Goal: Contribute content: Contribute content

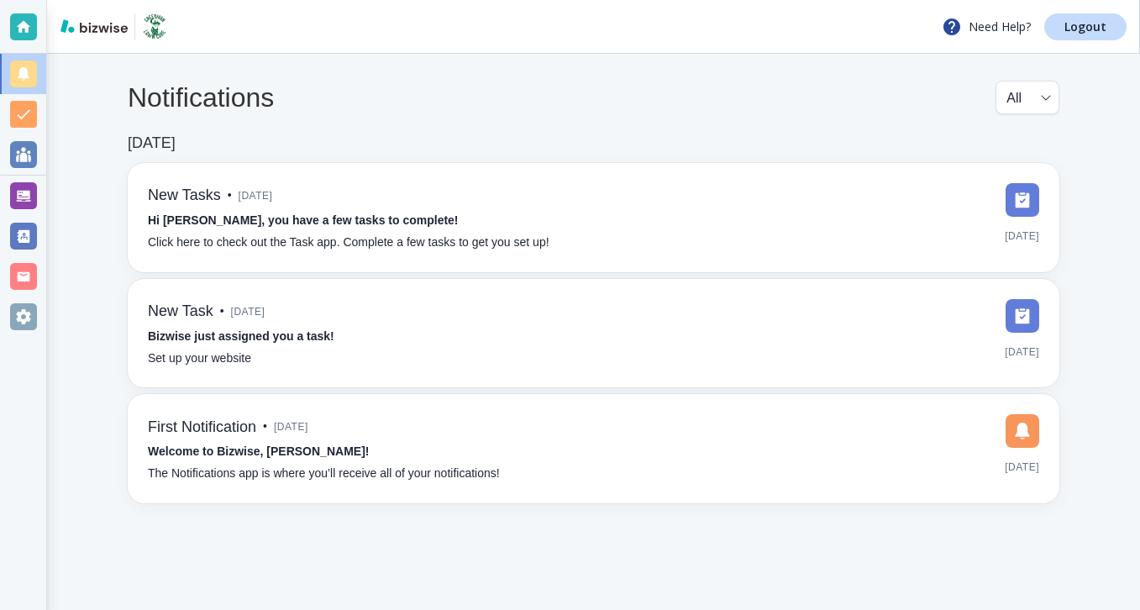
click at [37, 186] on div at bounding box center [23, 196] width 46 height 40
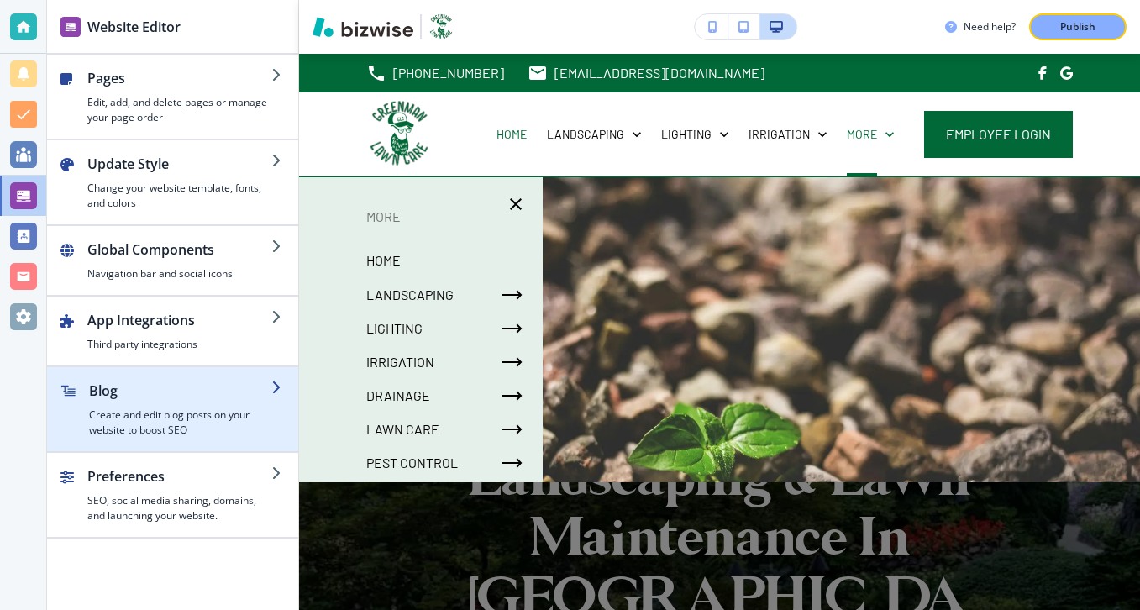
click at [108, 417] on h4 "Create and edit blog posts on your website to boost SEO" at bounding box center [180, 422] width 182 height 30
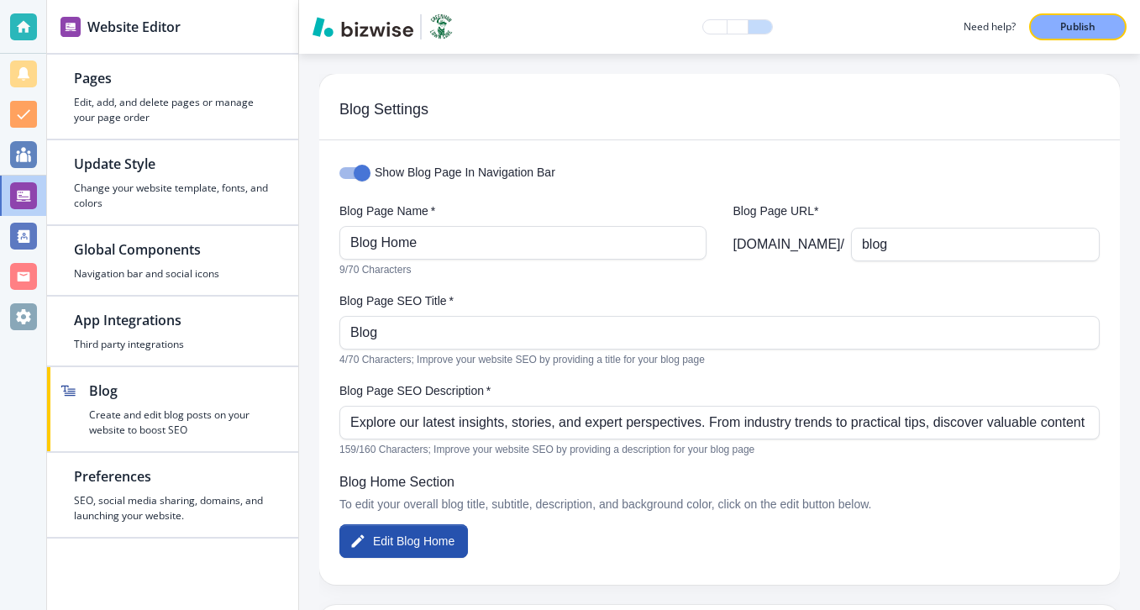
scroll to position [228, 0]
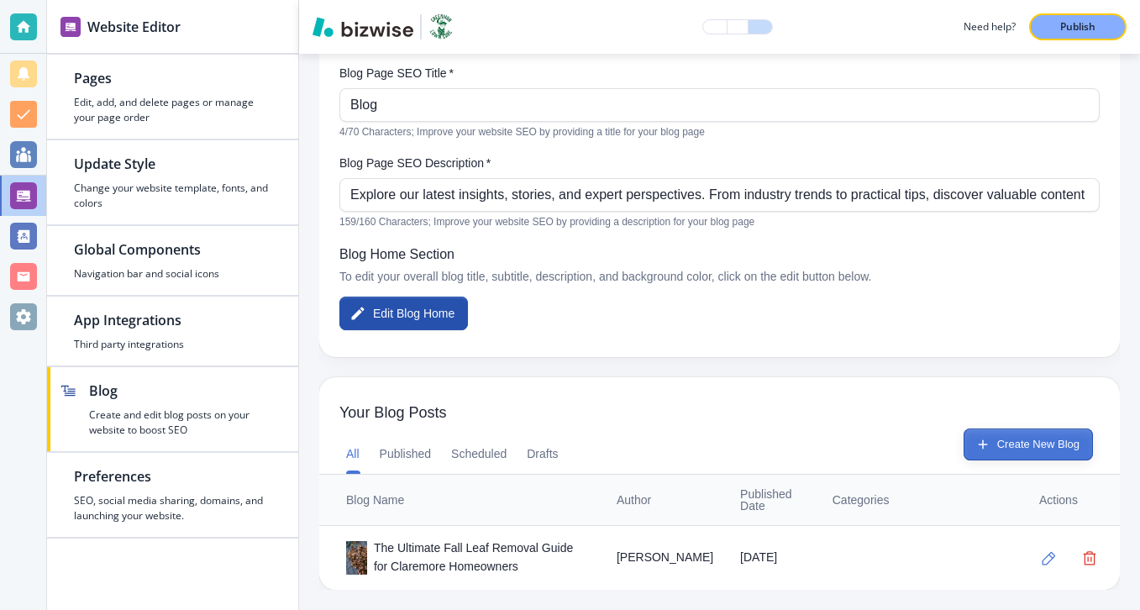
click at [1024, 444] on button "Create New Blog" at bounding box center [1028, 444] width 129 height 32
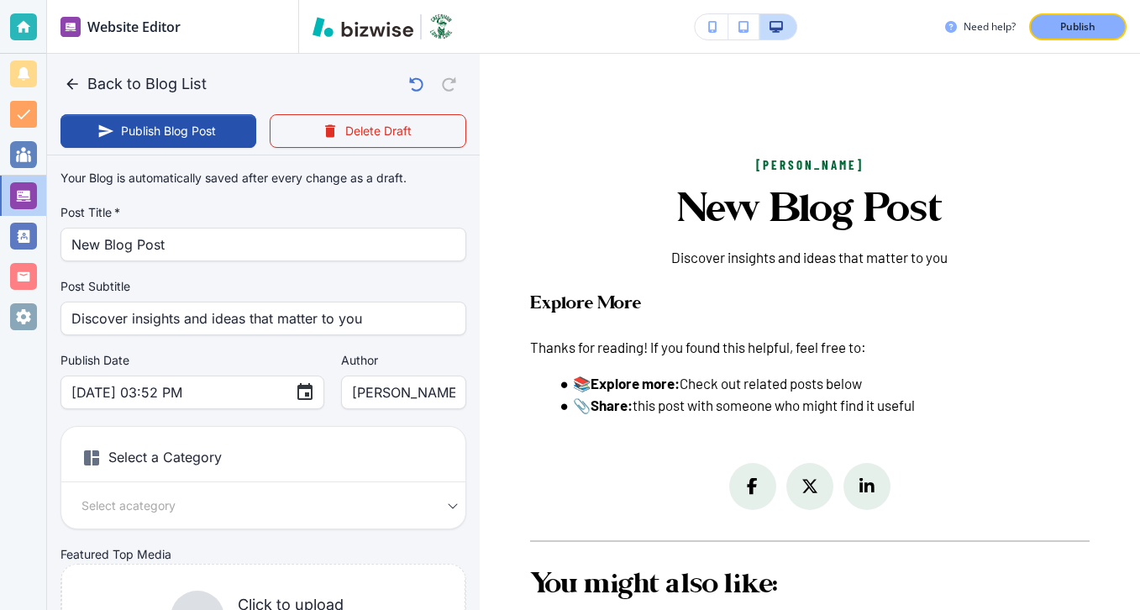
scroll to position [3, 0]
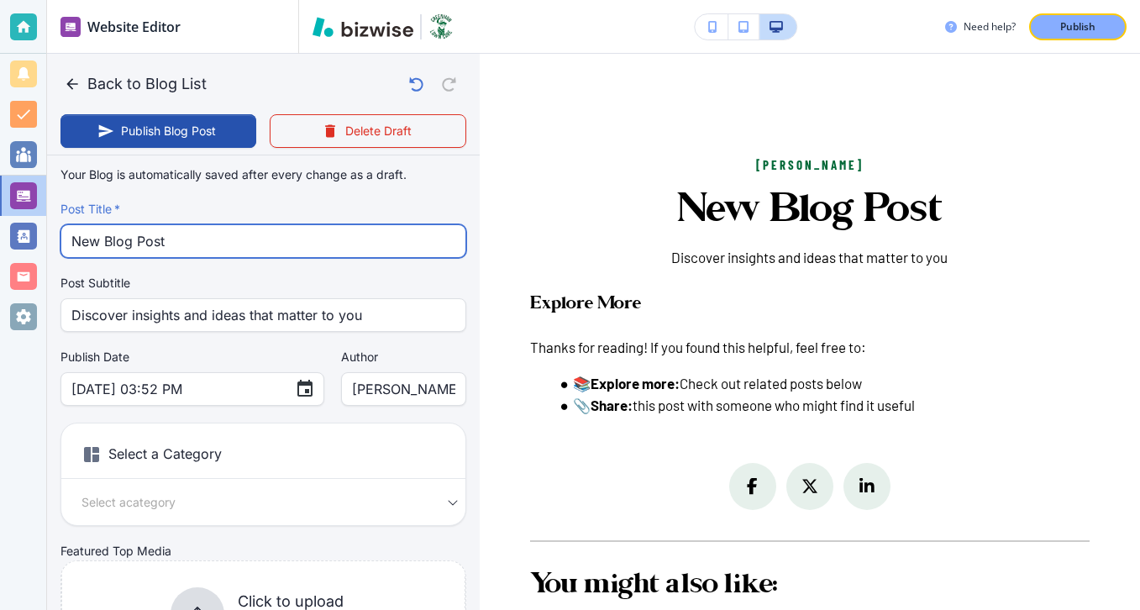
click at [308, 253] on input "New Blog Post" at bounding box center [263, 241] width 384 height 32
paste input "Holiday Lights Without the Hassle: Why Claremore and Owasso Residents Choose Pr…"
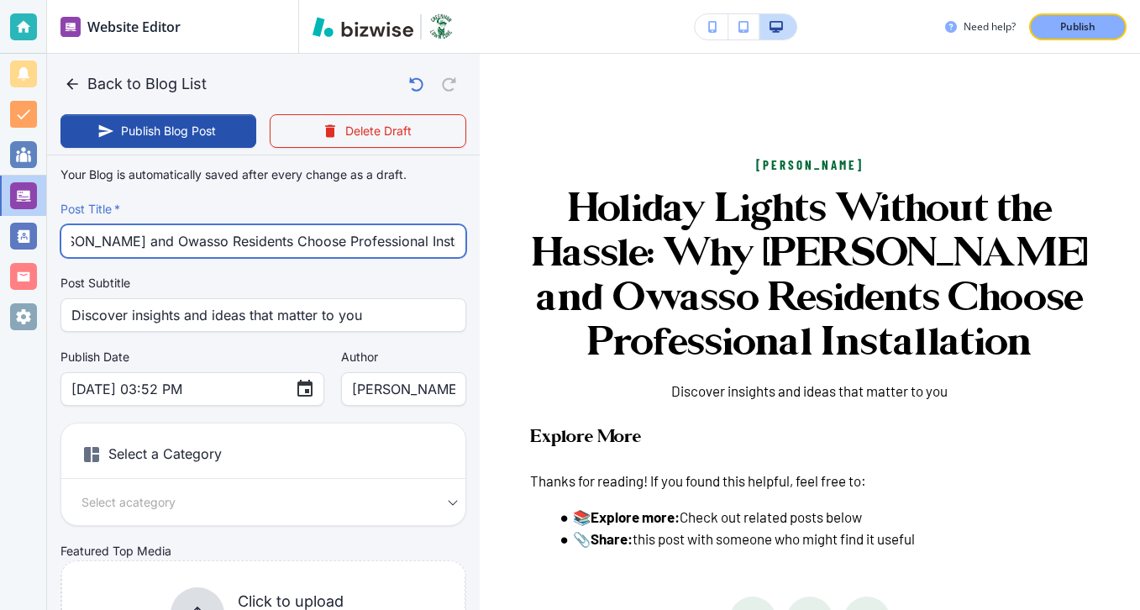
type input "Holiday Lights Without the Hassle: Why Claremore and Owasso Residents Choose Pr…"
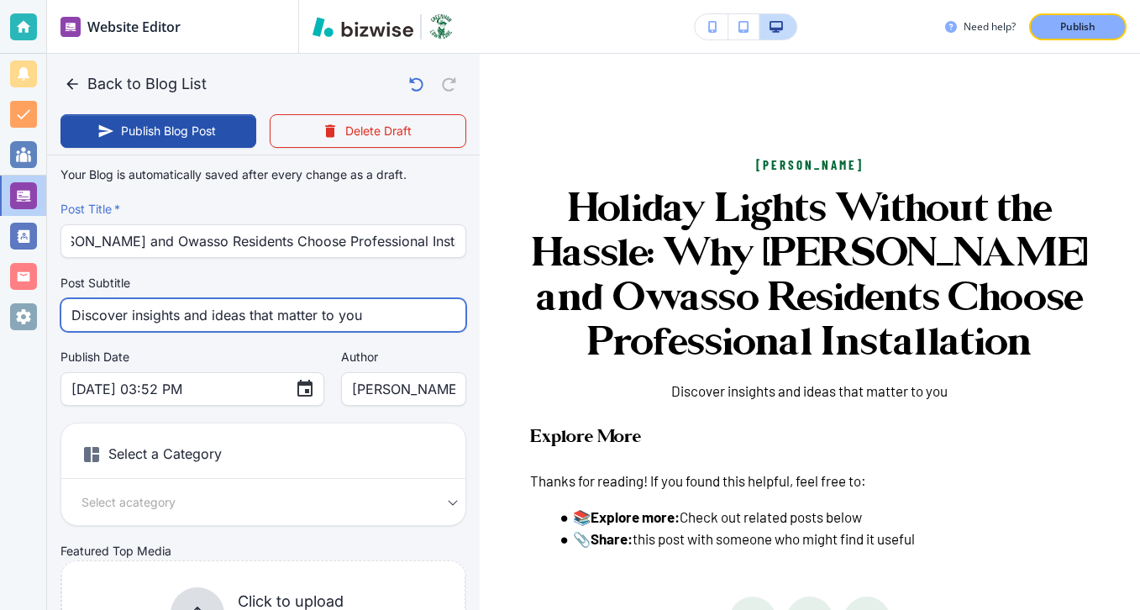
click at [253, 302] on input "Discover insights and ideas that matter to you" at bounding box center [263, 315] width 384 height 32
type input "Sep 29, 2025 03:53 PM"
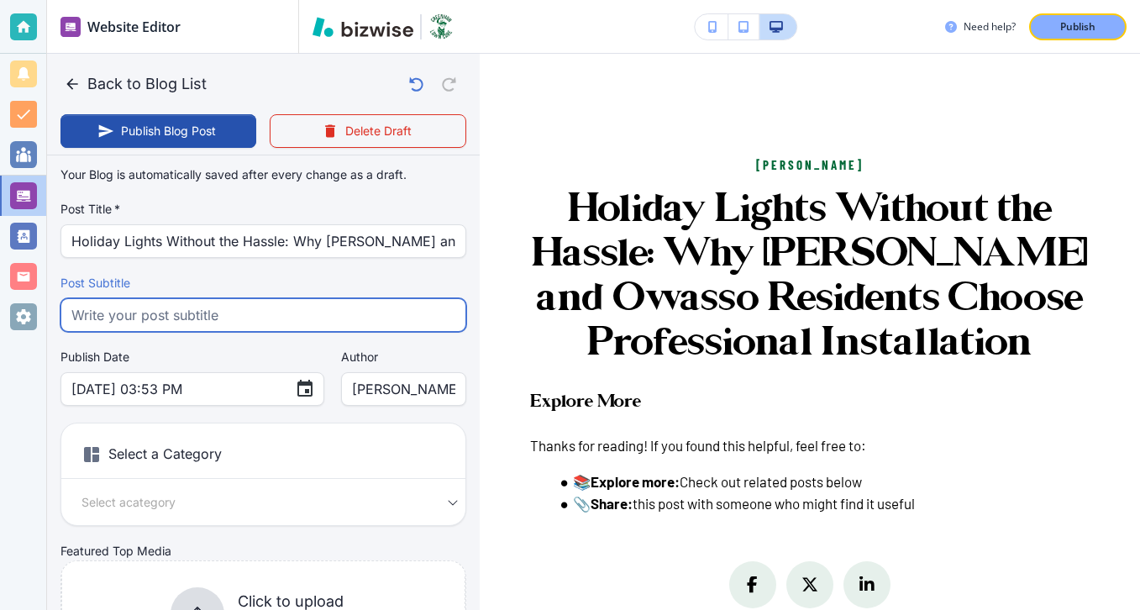
paste input "Discover why Claremore and Owasso homeowners choose professional holiday light …"
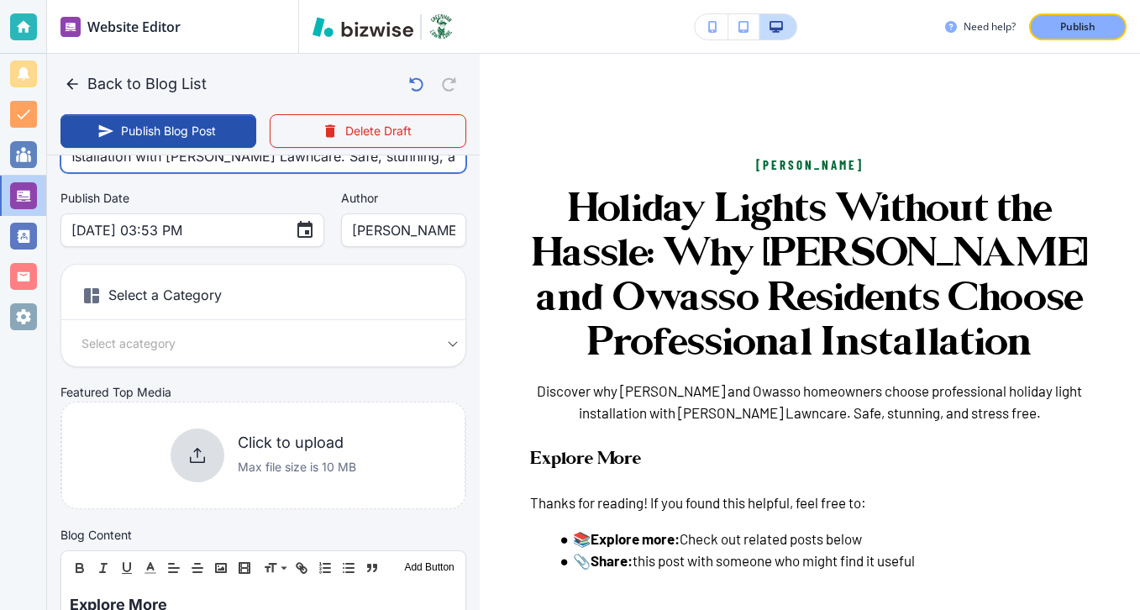
scroll to position [166, 0]
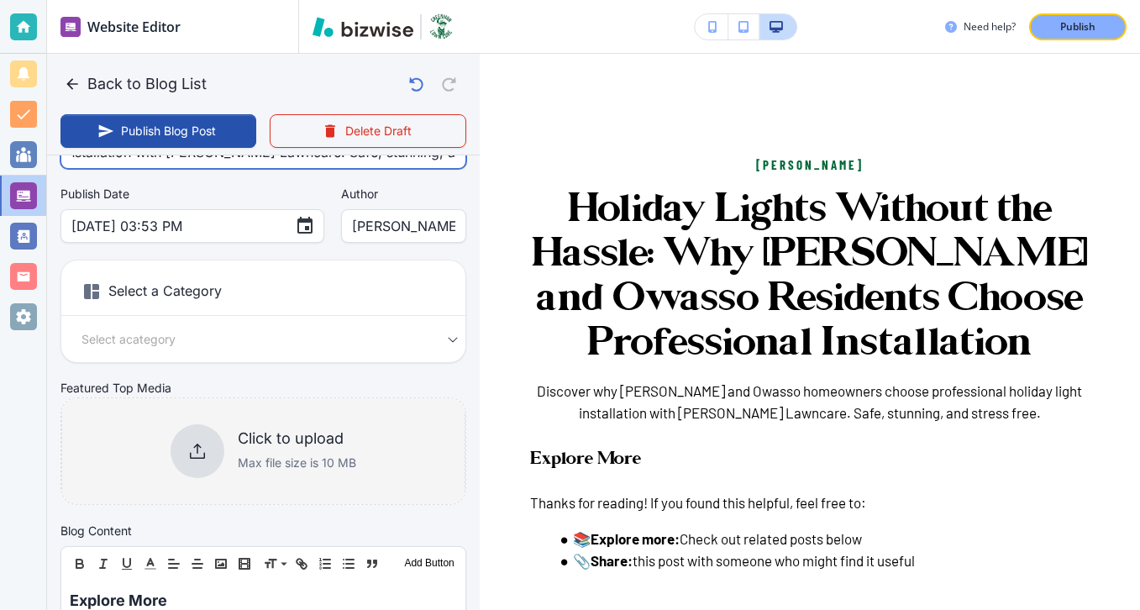
type input "Discover why Claremore and Owasso homeowners choose professional holiday light …"
click at [281, 452] on div "Click to upload Max file size is 10 MB" at bounding box center [297, 451] width 118 height 44
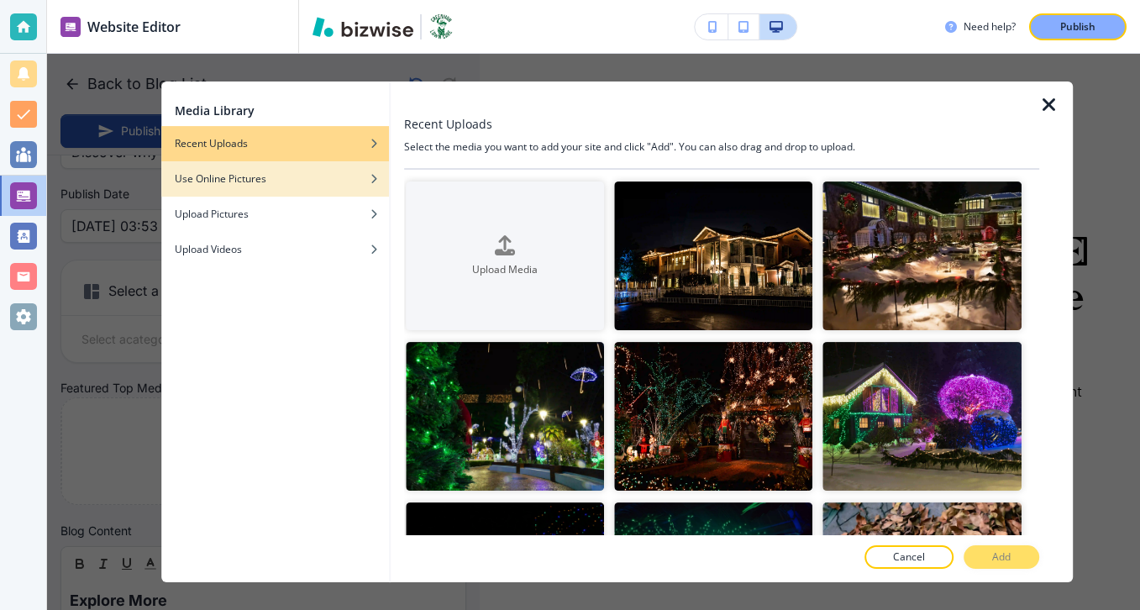
click at [300, 171] on div "Use Online Pictures" at bounding box center [275, 178] width 228 height 15
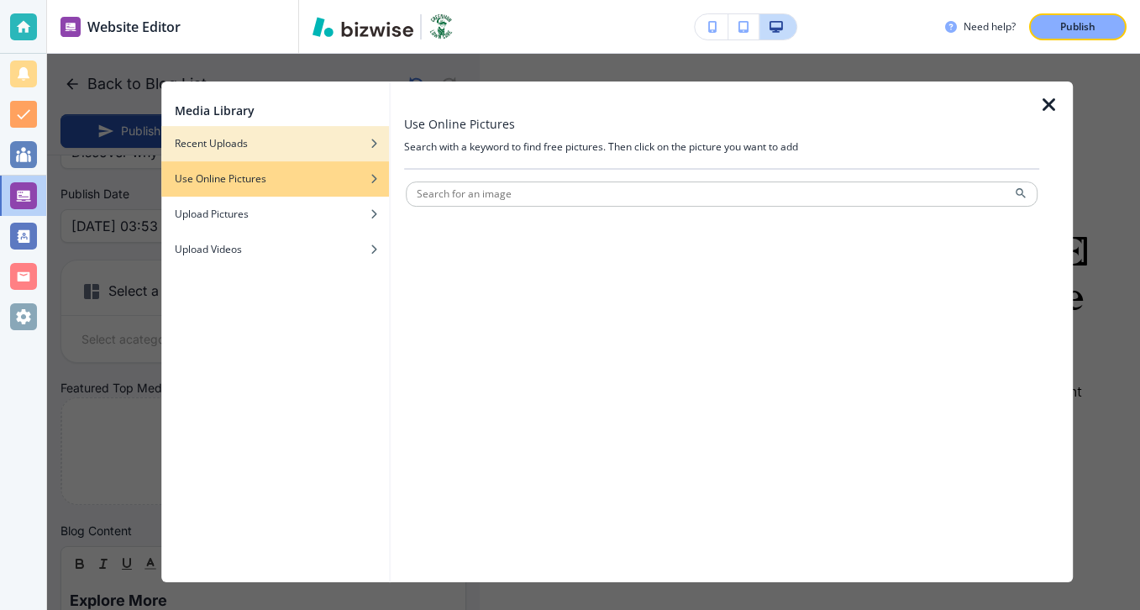
click at [318, 150] on div "Recent Uploads" at bounding box center [275, 143] width 228 height 15
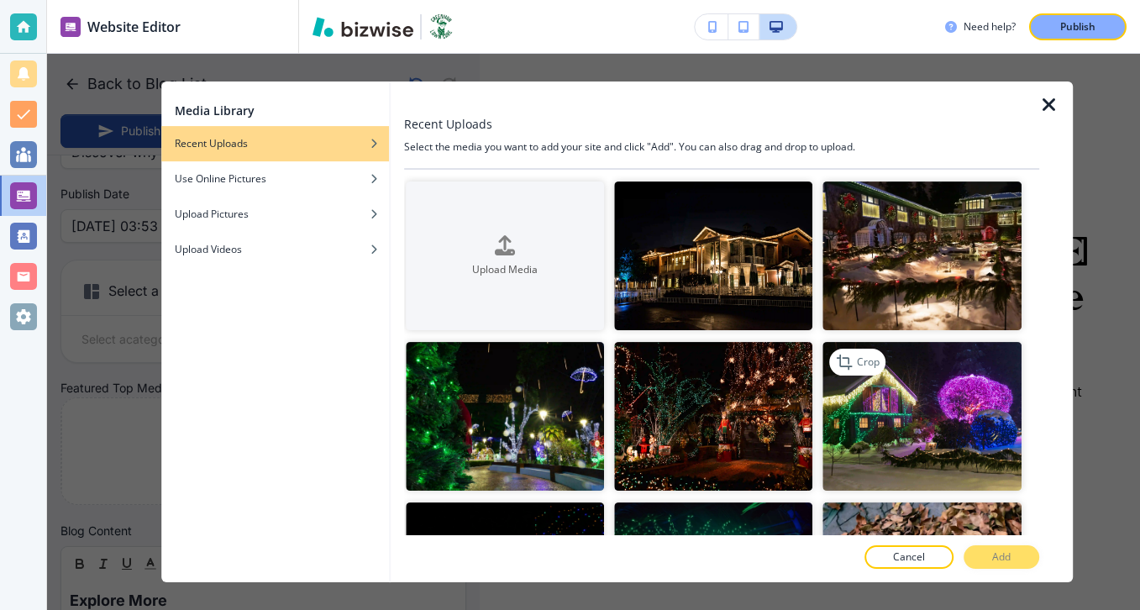
drag, startPoint x: 871, startPoint y: 421, endPoint x: 861, endPoint y: 398, distance: 24.8
click at [871, 421] on img "button" at bounding box center [922, 416] width 198 height 149
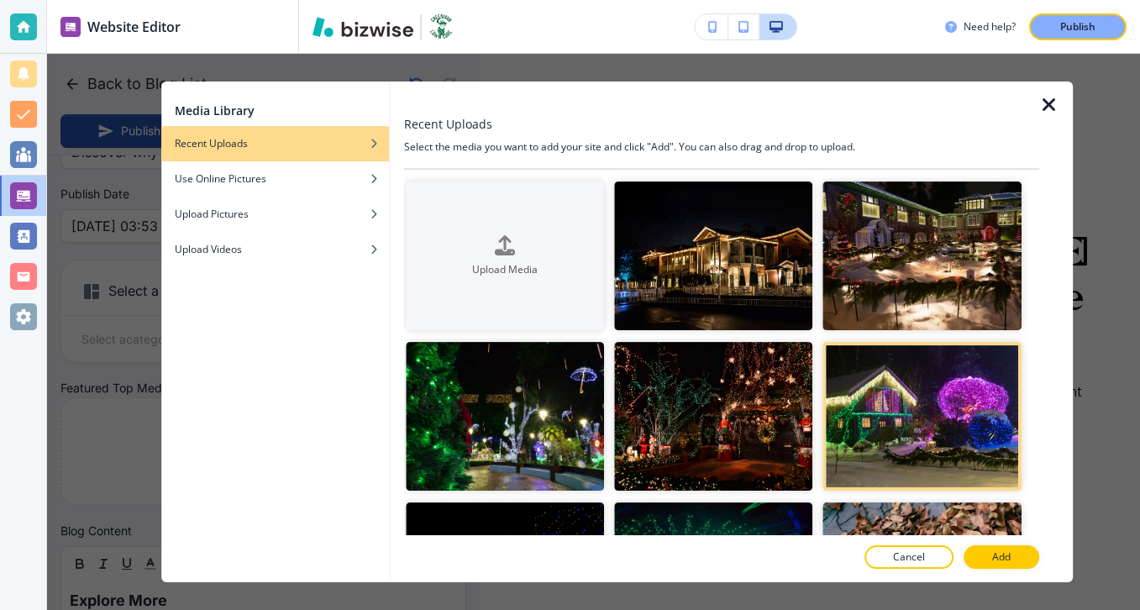
click at [1017, 569] on div at bounding box center [721, 575] width 635 height 13
click at [1016, 559] on button "Add" at bounding box center [1002, 557] width 76 height 24
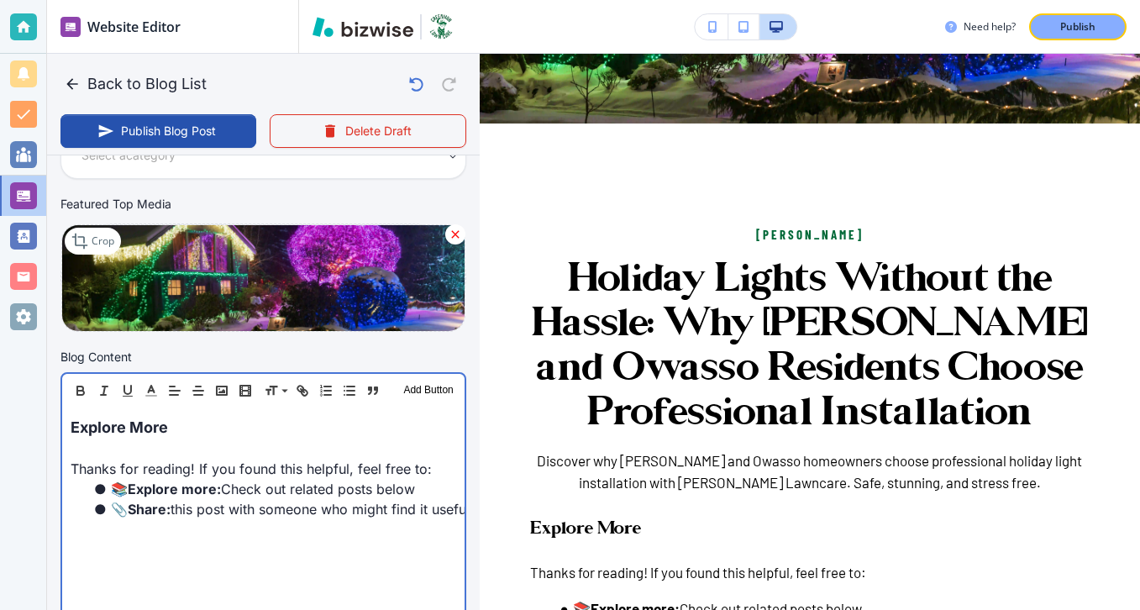
scroll to position [351, 0]
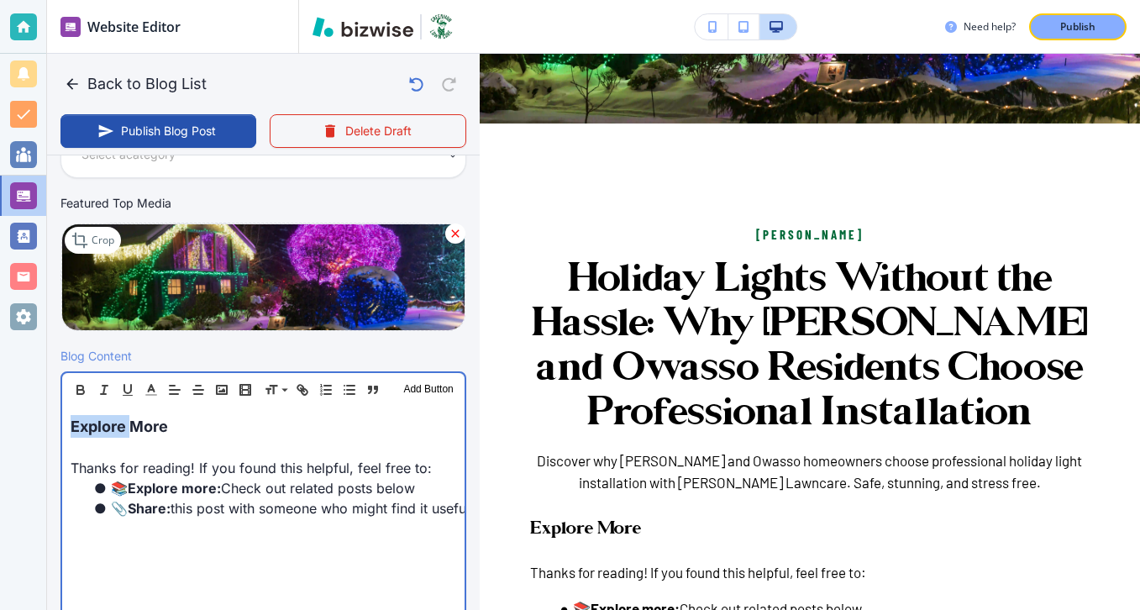
drag, startPoint x: 249, startPoint y: 412, endPoint x: 131, endPoint y: 428, distance: 118.7
click at [131, 428] on div "Explore More Thanks for reading! If you found this helpful, feel free to: 📚 Exp…" at bounding box center [263, 516] width 402 height 218
click at [133, 428] on span "Explore More" at bounding box center [119, 427] width 97 height 18
drag, startPoint x: 202, startPoint y: 430, endPoint x: 0, endPoint y: 430, distance: 202.5
click at [0, 430] on div "Website Editor Pages Edit, add, and delete pages or manage your page order Upda…" at bounding box center [570, 305] width 1140 height 610
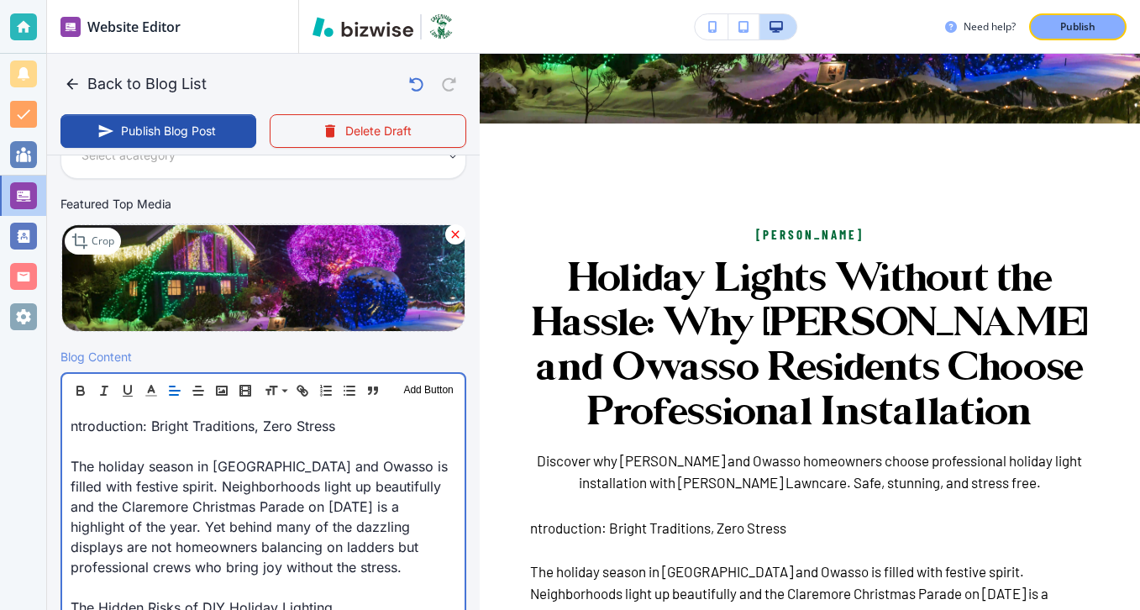
scroll to position [391, 0]
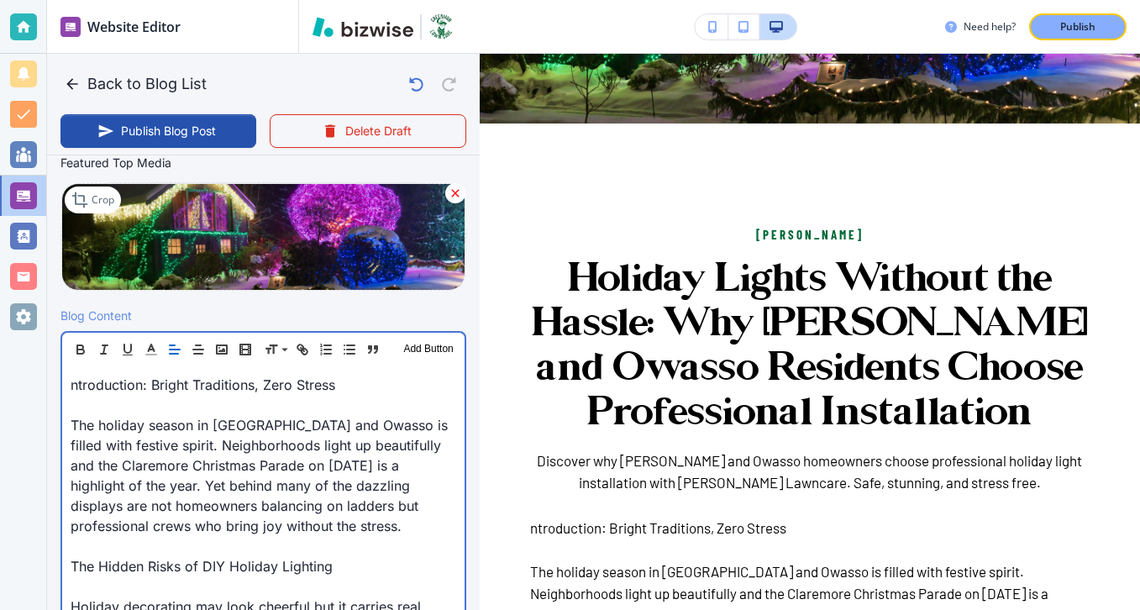
click at [282, 414] on p at bounding box center [264, 405] width 386 height 20
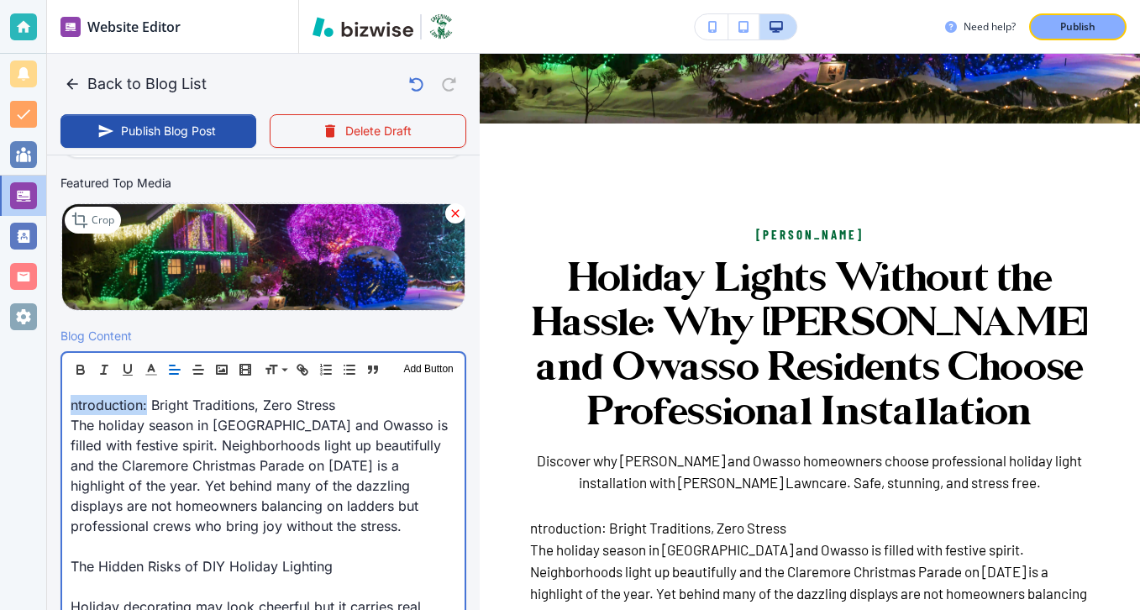
drag, startPoint x: 148, startPoint y: 407, endPoint x: 0, endPoint y: 381, distance: 150.3
click at [0, 381] on div "Website Editor Pages Edit, add, and delete pages or manage your page order Upda…" at bounding box center [570, 305] width 1140 height 610
drag, startPoint x: 304, startPoint y: 389, endPoint x: 344, endPoint y: 409, distance: 45.1
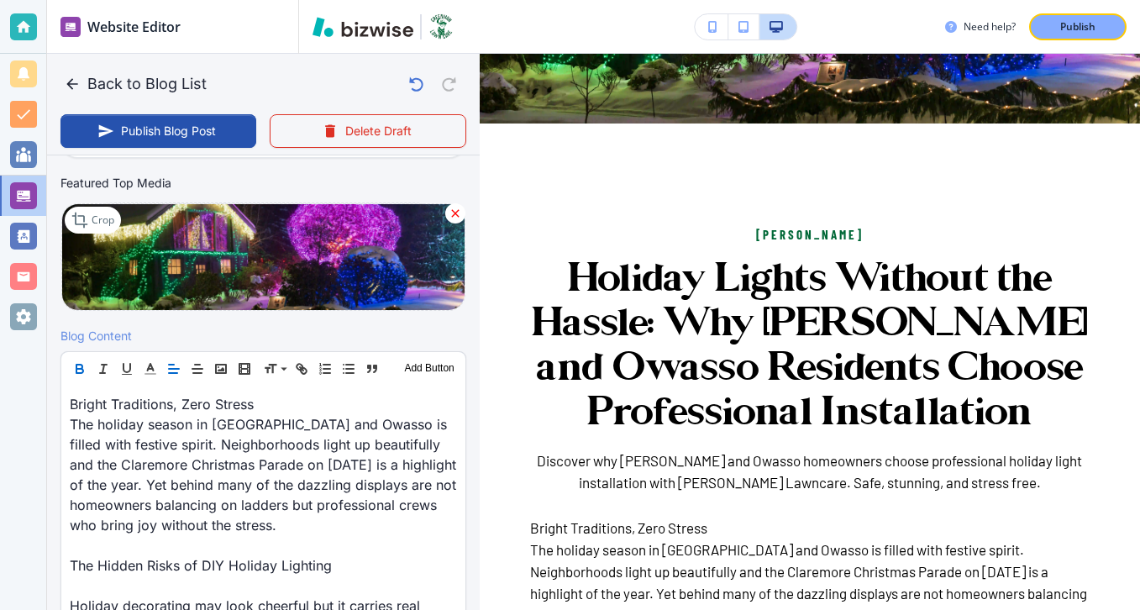
click at [77, 365] on icon "button" at bounding box center [79, 367] width 6 height 4
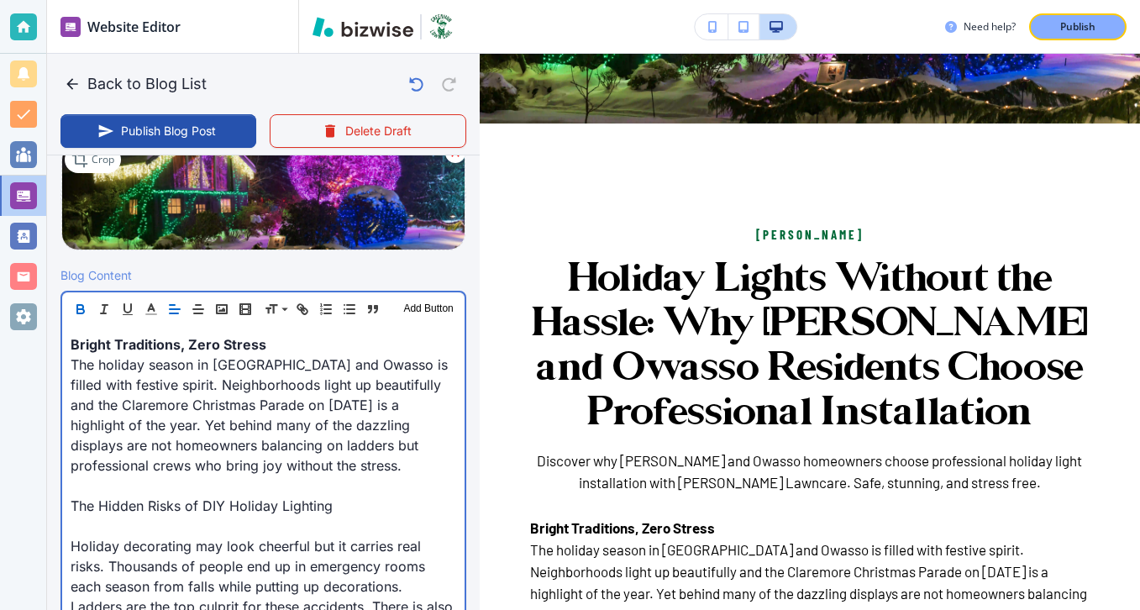
scroll to position [483, 0]
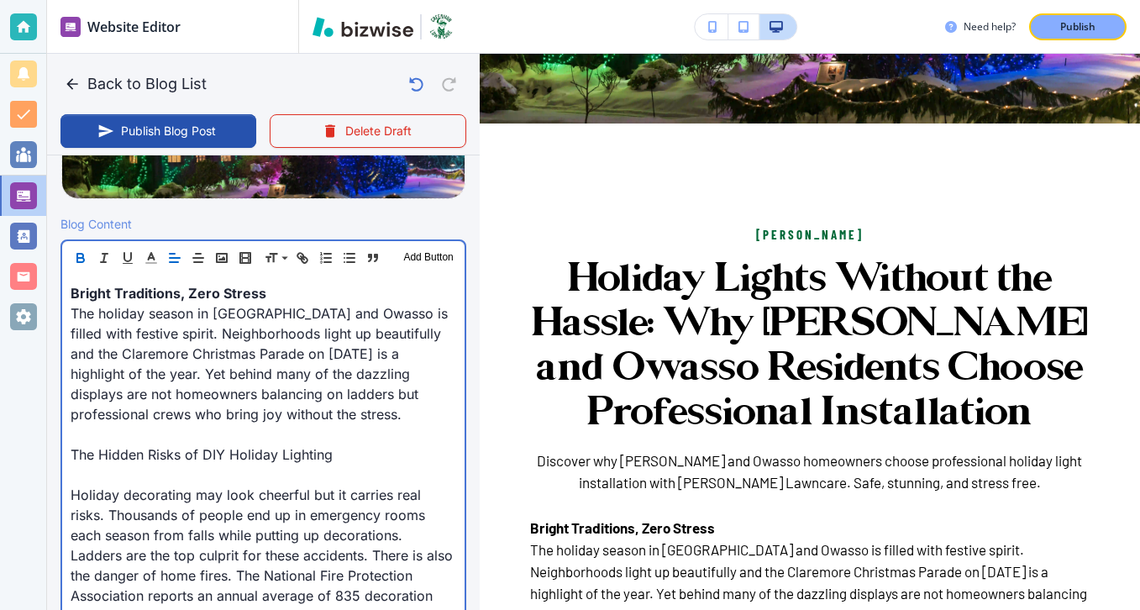
click at [160, 468] on p at bounding box center [264, 475] width 386 height 20
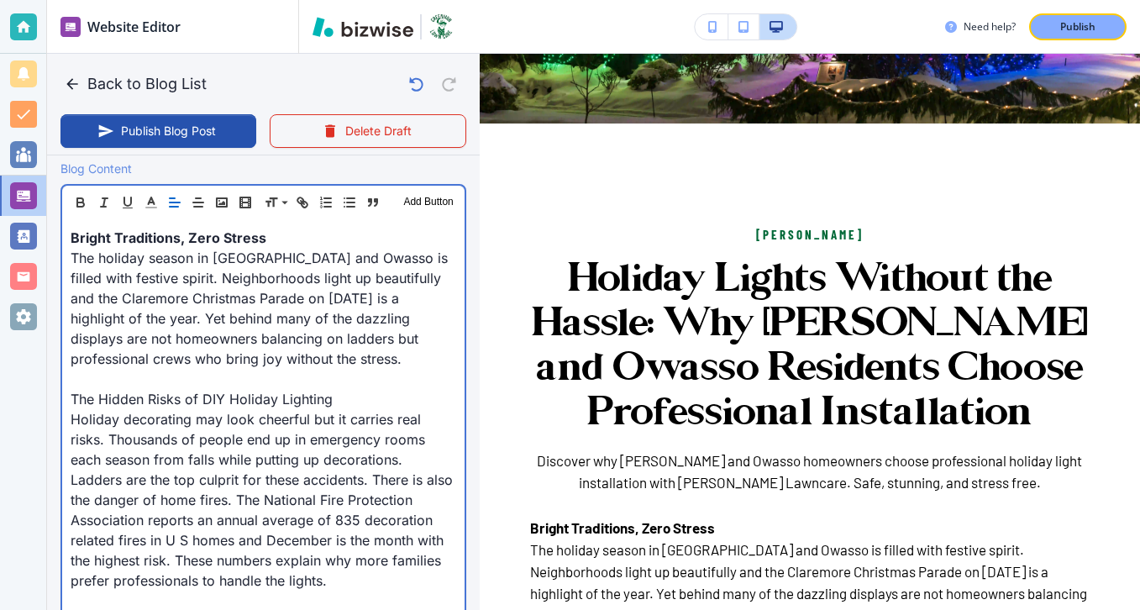
scroll to position [542, 0]
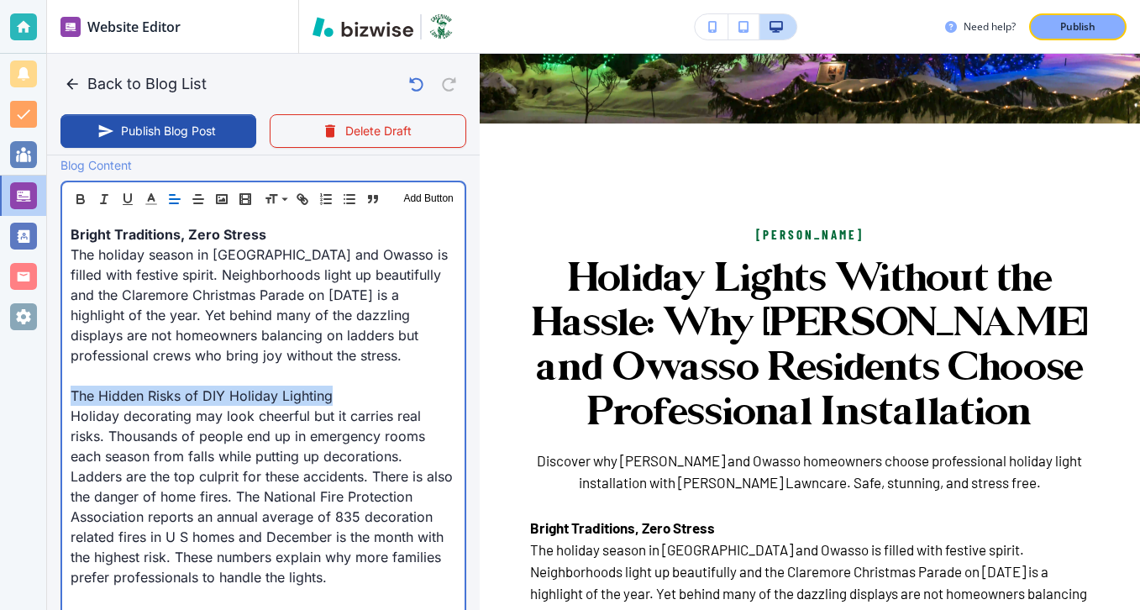
drag, startPoint x: 339, startPoint y: 388, endPoint x: 39, endPoint y: 389, distance: 299.9
click at [39, 389] on div "Website Editor Pages Edit, add, and delete pages or manage your page order Upda…" at bounding box center [570, 305] width 1140 height 610
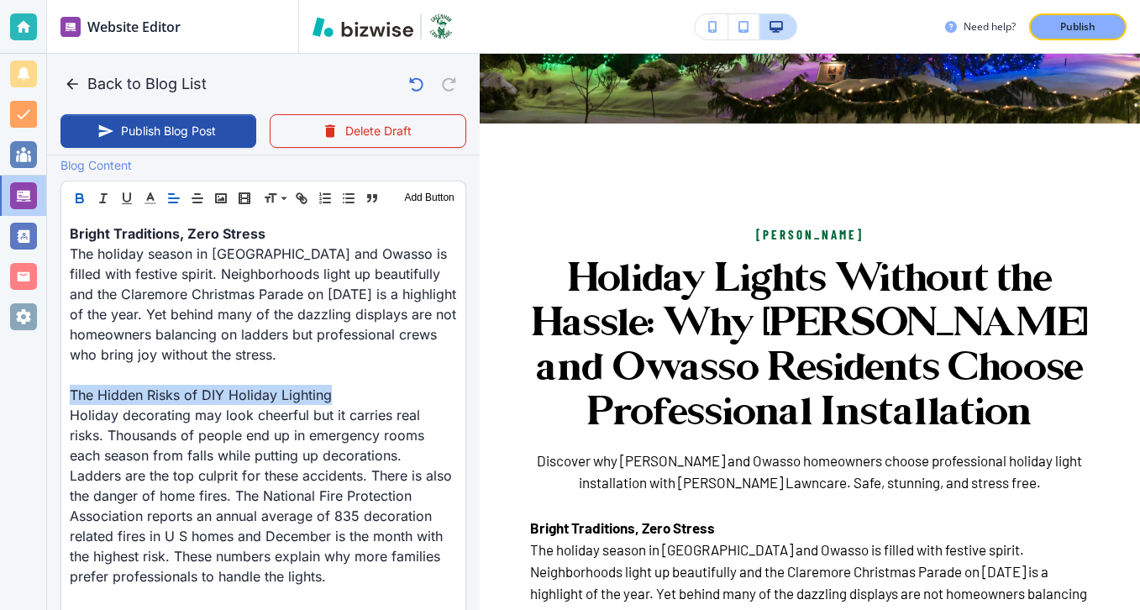
click at [80, 205] on icon "button" at bounding box center [79, 198] width 15 height 15
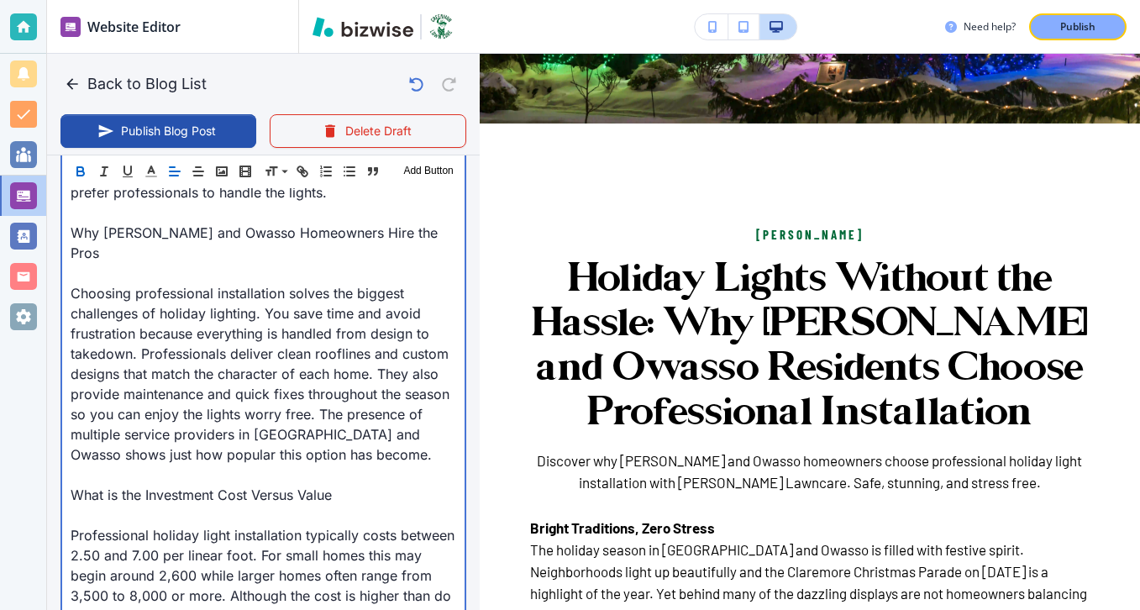
scroll to position [914, 0]
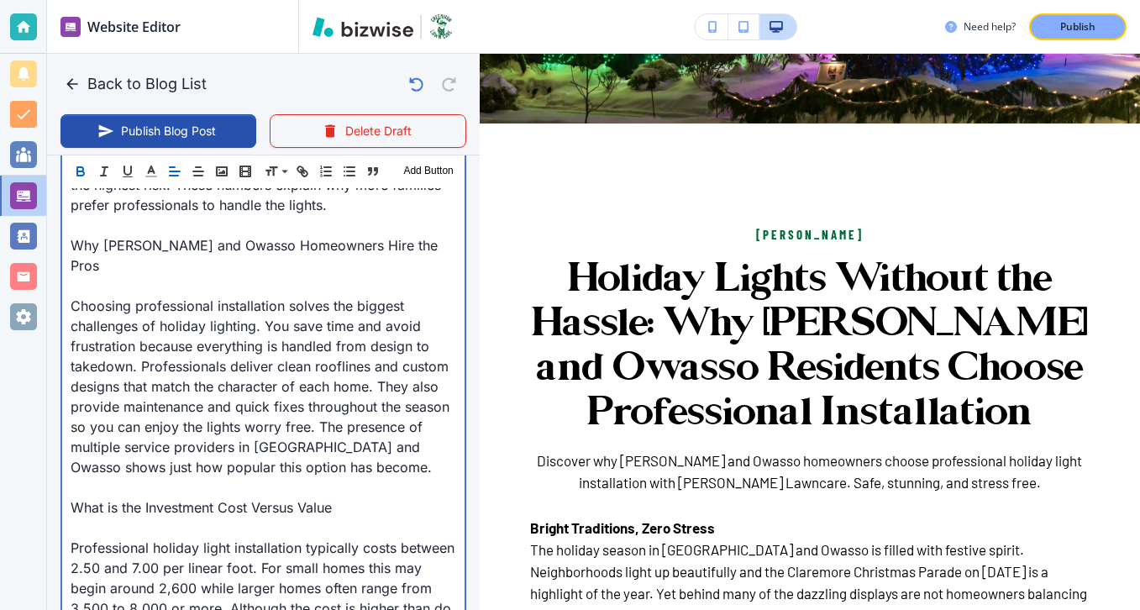
click at [90, 243] on p "Why Claremore and Owasso Homeowners Hire the Pros" at bounding box center [264, 255] width 386 height 40
click at [90, 276] on p at bounding box center [264, 286] width 386 height 20
type input "Sep 29, 2025 03:54 PM"
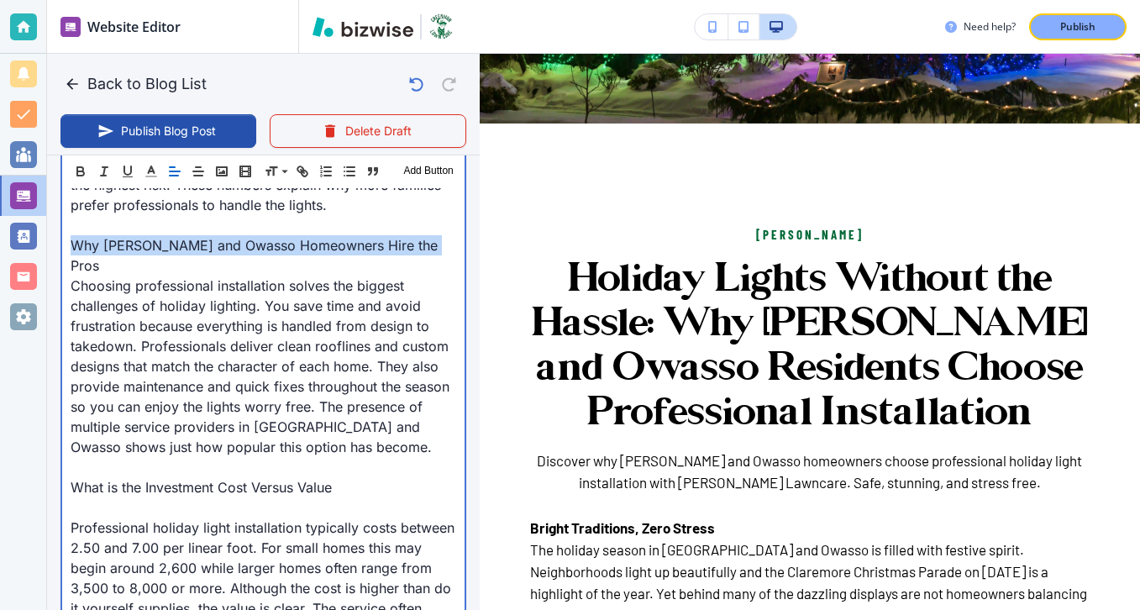
drag, startPoint x: 72, startPoint y: 239, endPoint x: 441, endPoint y: 248, distance: 368.9
click at [442, 249] on p "Why Claremore and Owasso Homeowners Hire the Pros" at bounding box center [264, 255] width 386 height 40
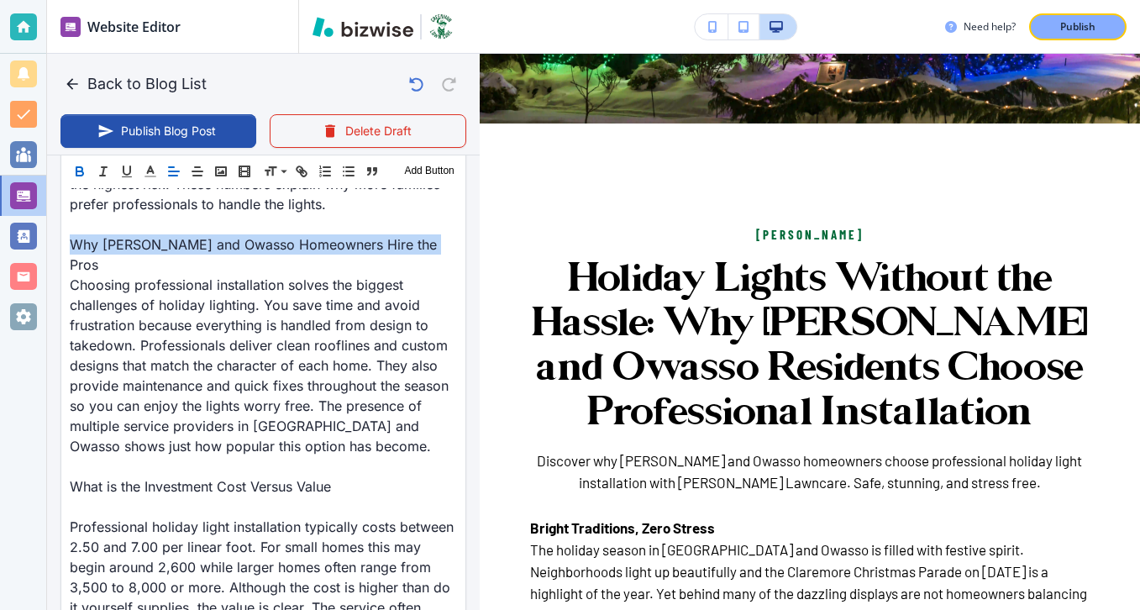
click at [86, 170] on icon "button" at bounding box center [79, 171] width 15 height 15
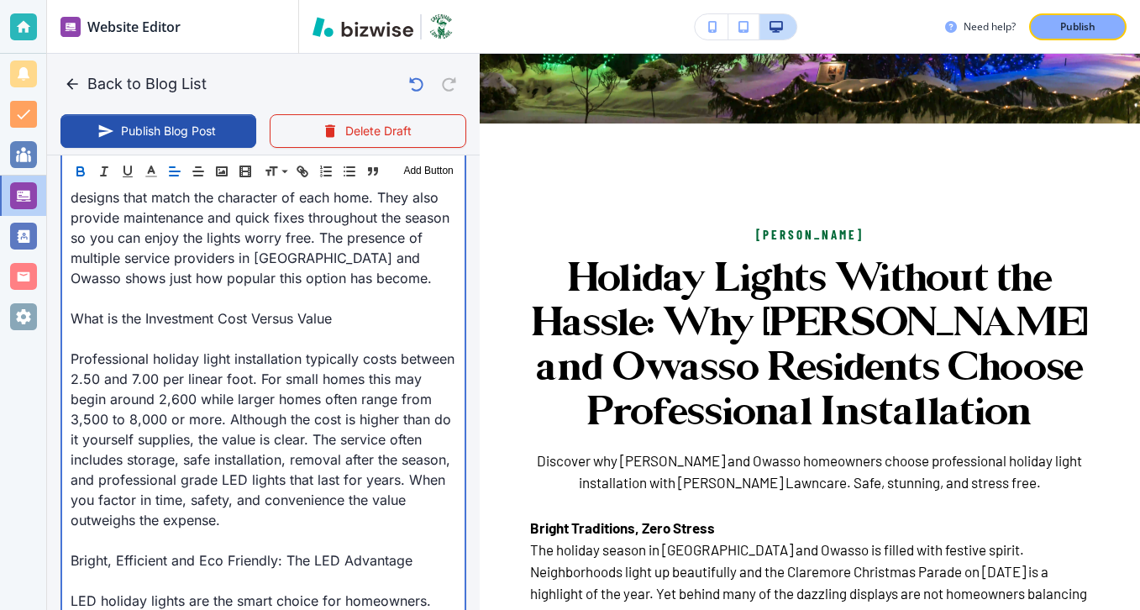
scroll to position [1116, 0]
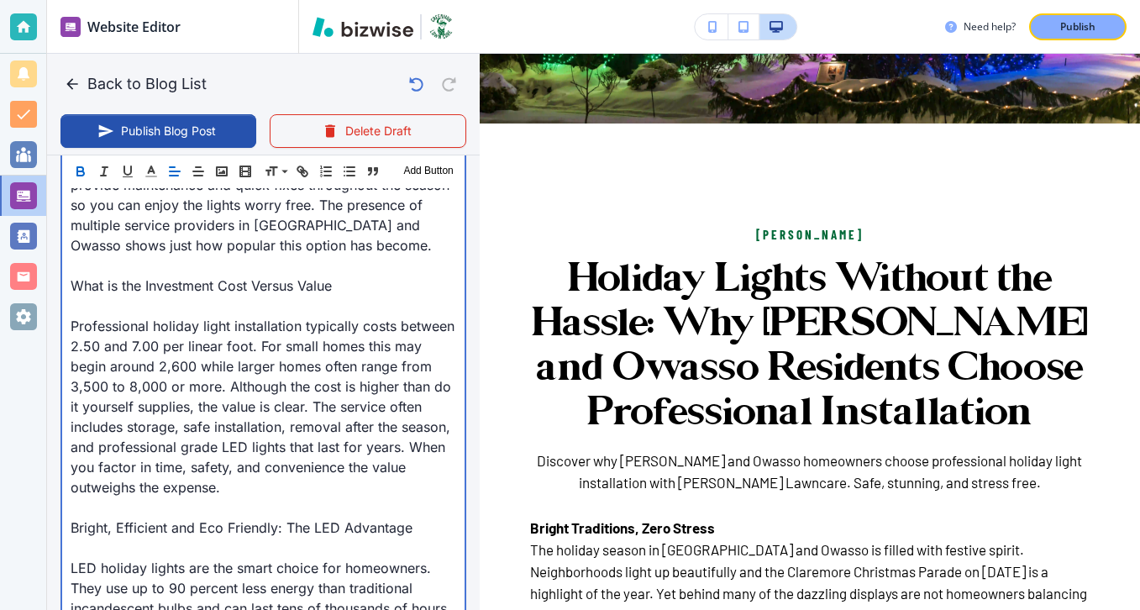
click at [126, 296] on p at bounding box center [264, 306] width 386 height 20
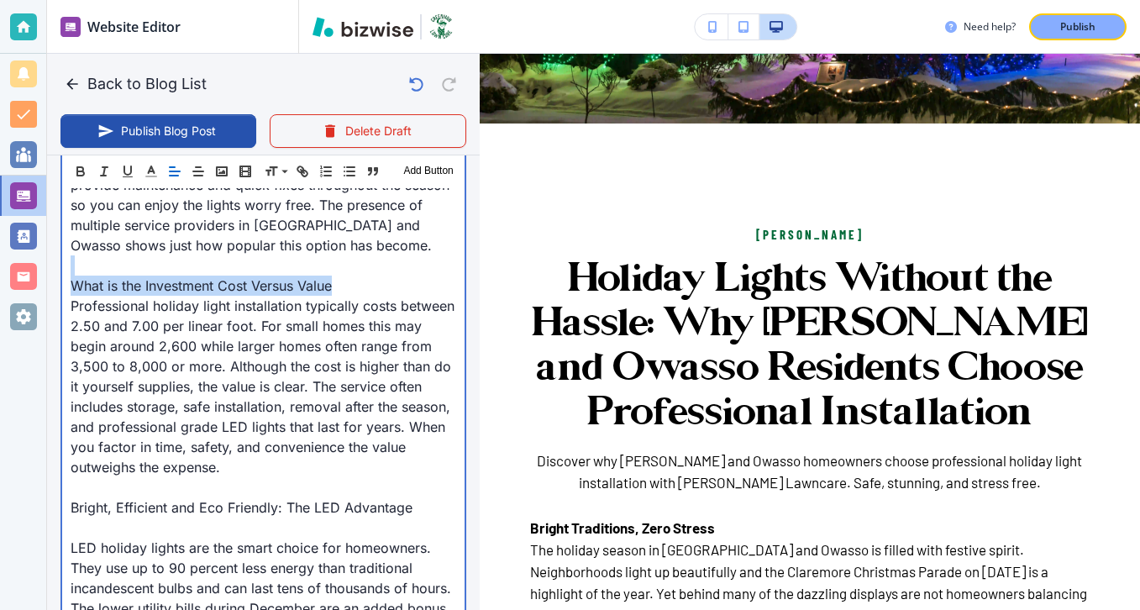
drag, startPoint x: 348, startPoint y: 268, endPoint x: 45, endPoint y: 247, distance: 304.0
click at [45, 247] on div "Website Editor Pages Edit, add, and delete pages or manage your page order Upda…" at bounding box center [570, 305] width 1140 height 610
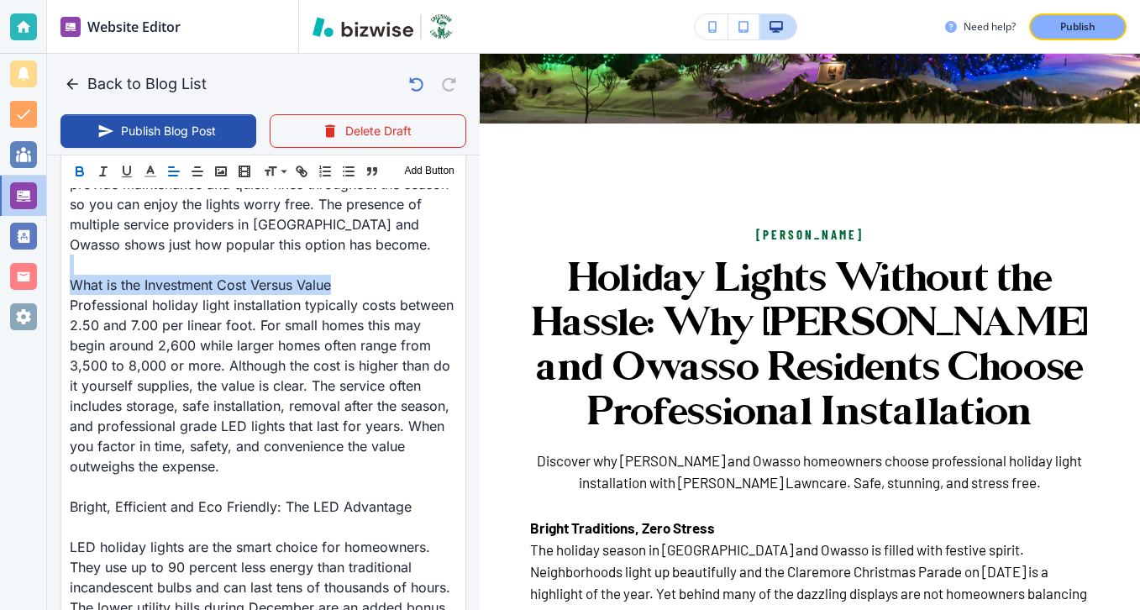
click at [88, 165] on button "button" at bounding box center [80, 171] width 24 height 20
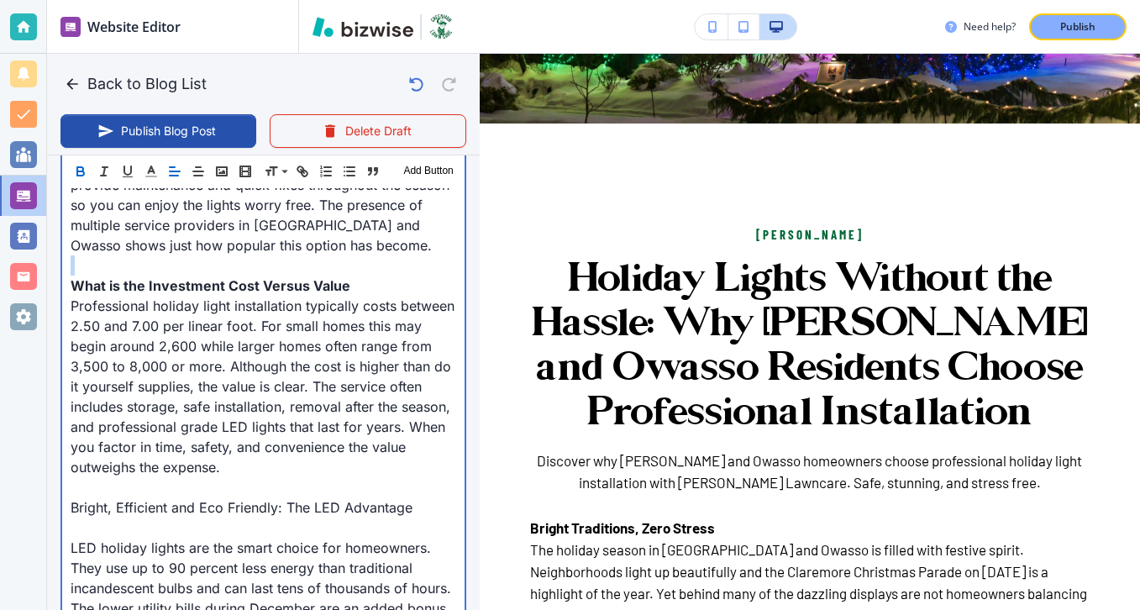
scroll to position [1349, 0]
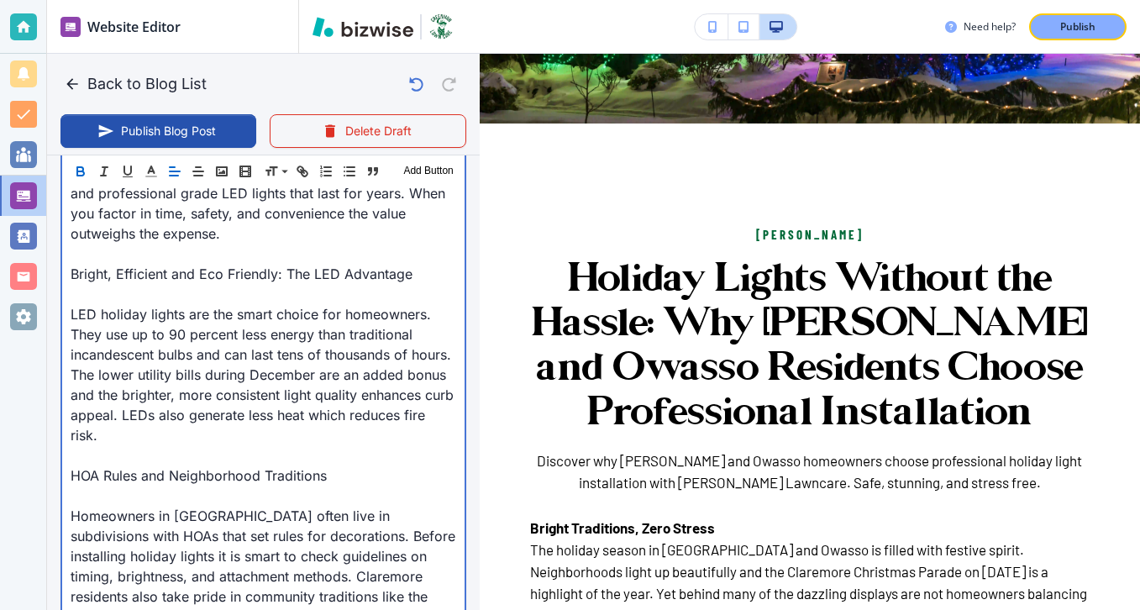
click at [118, 284] on p at bounding box center [264, 294] width 386 height 20
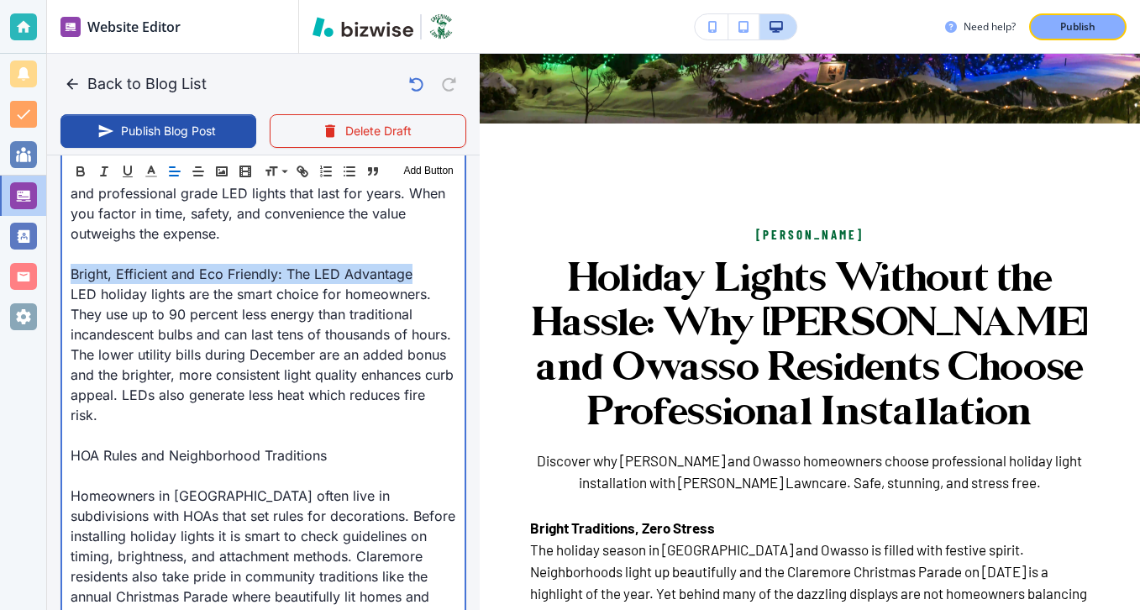
drag, startPoint x: 423, startPoint y: 260, endPoint x: 71, endPoint y: 247, distance: 353.1
click at [71, 264] on p "Bright, Efficient and Eco Friendly: The LED Advantage" at bounding box center [264, 274] width 386 height 20
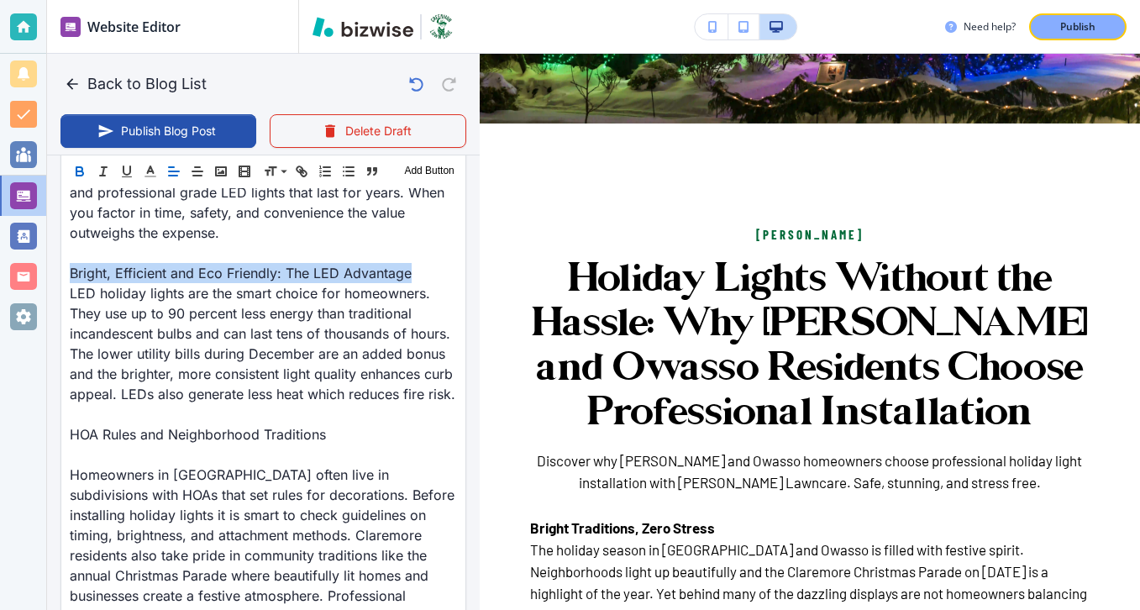
click at [78, 174] on icon "button" at bounding box center [79, 171] width 15 height 15
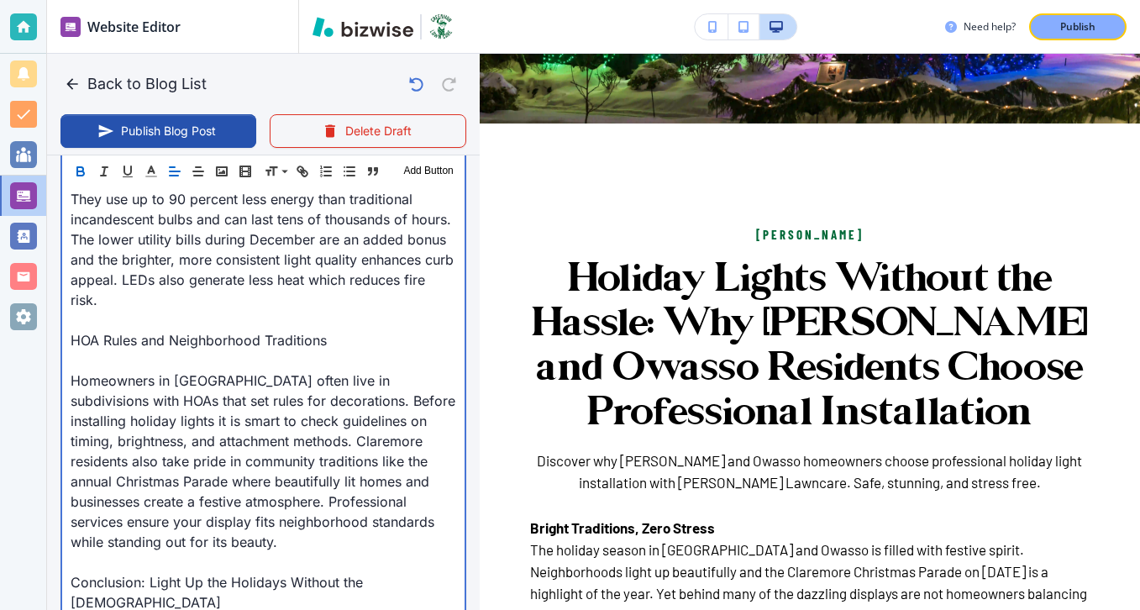
scroll to position [1489, 0]
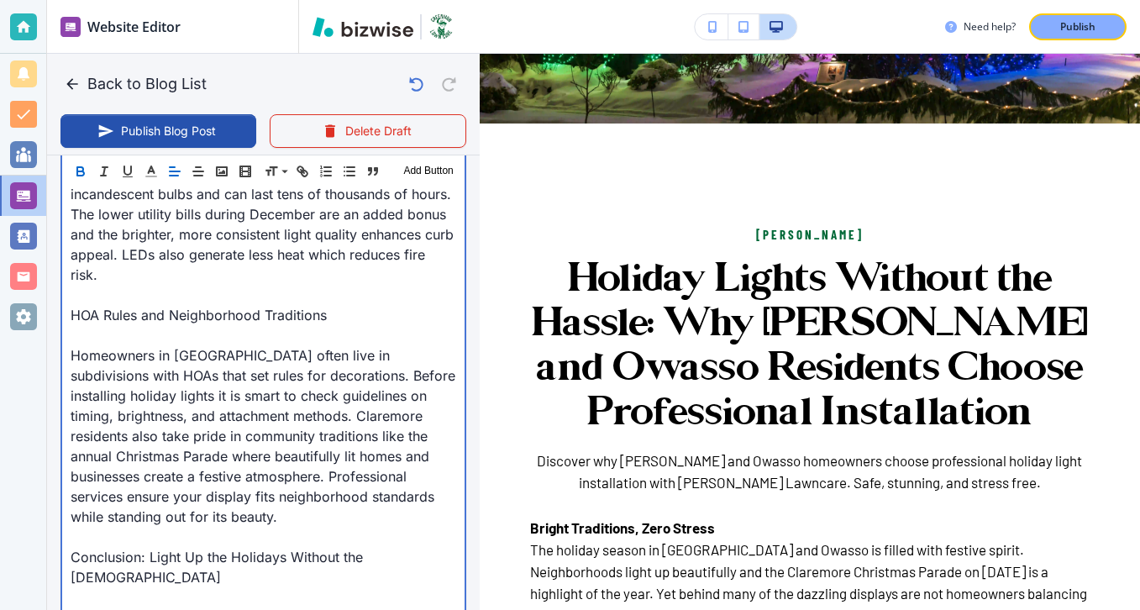
click at [139, 325] on p at bounding box center [264, 335] width 386 height 20
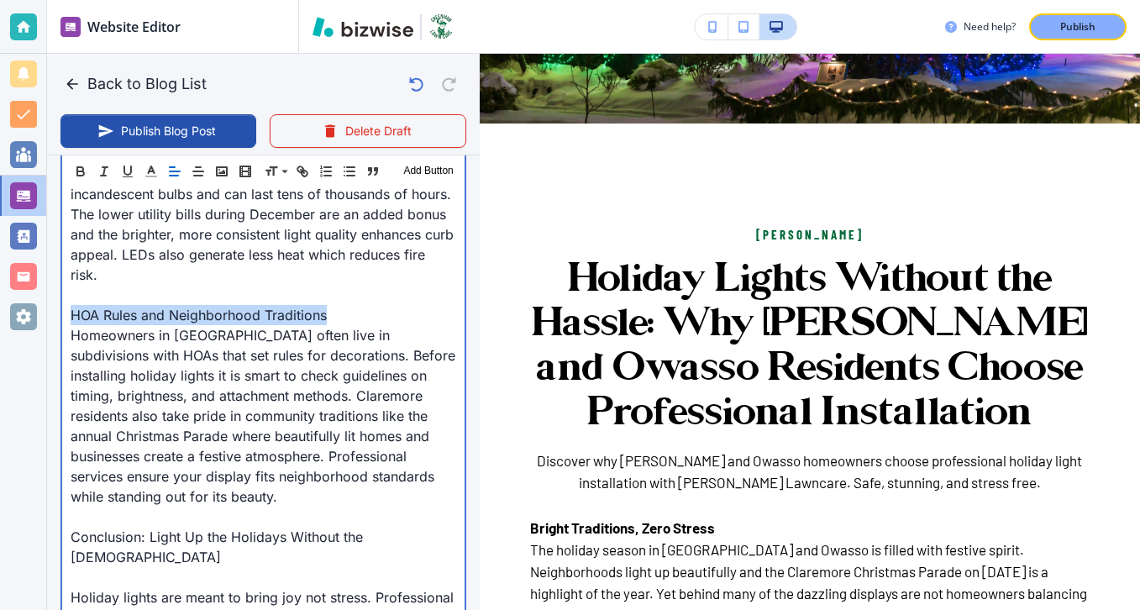
drag, startPoint x: 346, startPoint y: 302, endPoint x: 34, endPoint y: 303, distance: 312.5
click at [34, 303] on div "Website Editor Pages Edit, add, and delete pages or manage your page order Upda…" at bounding box center [570, 305] width 1140 height 610
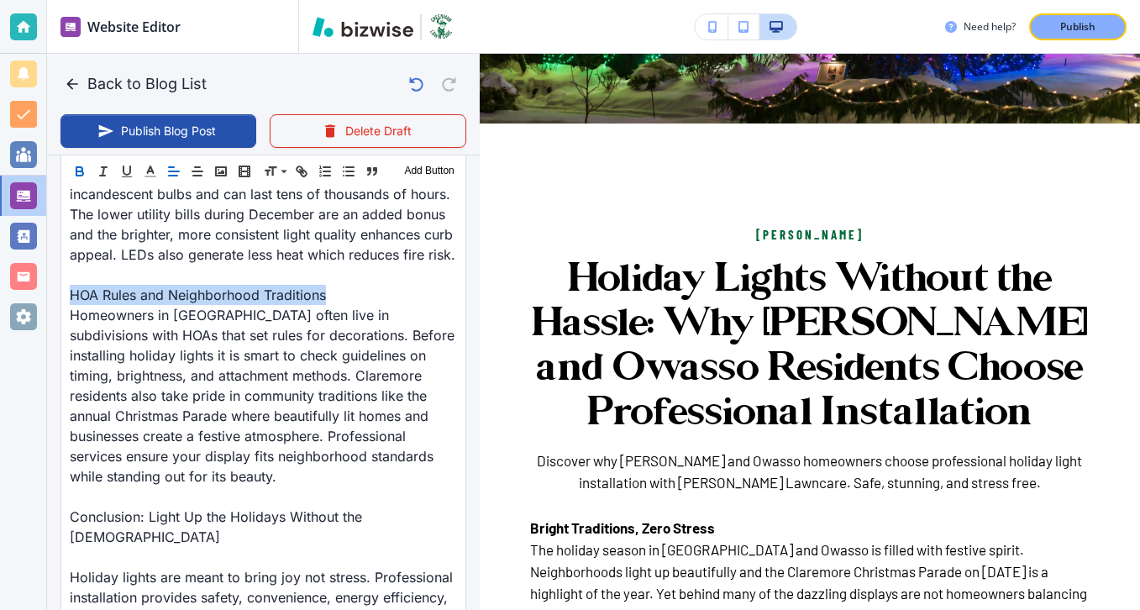
click at [91, 176] on button "button" at bounding box center [80, 171] width 24 height 20
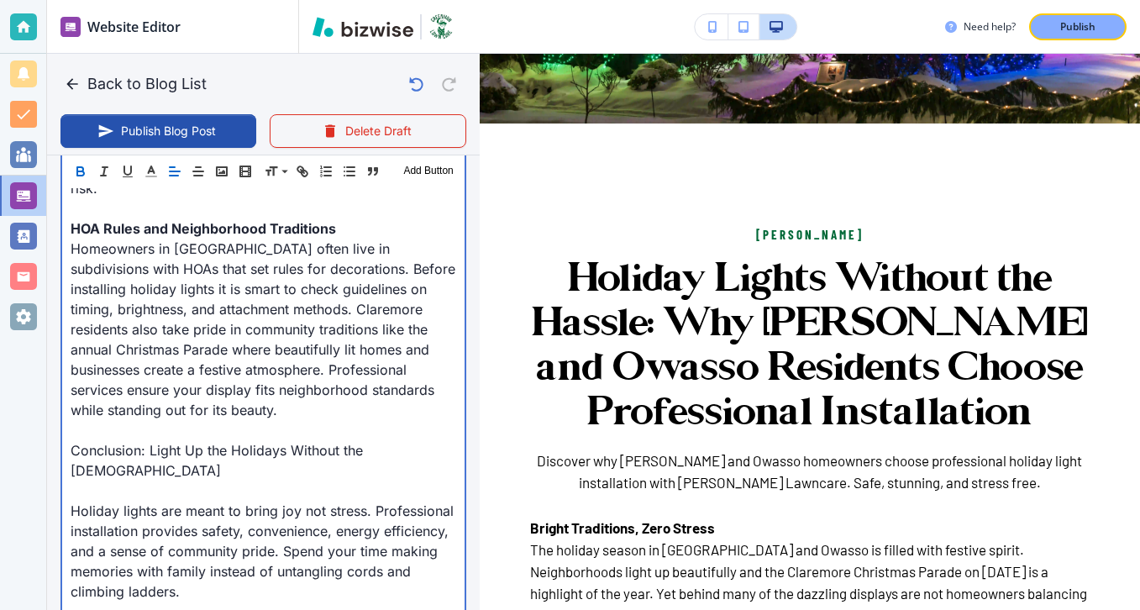
scroll to position [1584, 0]
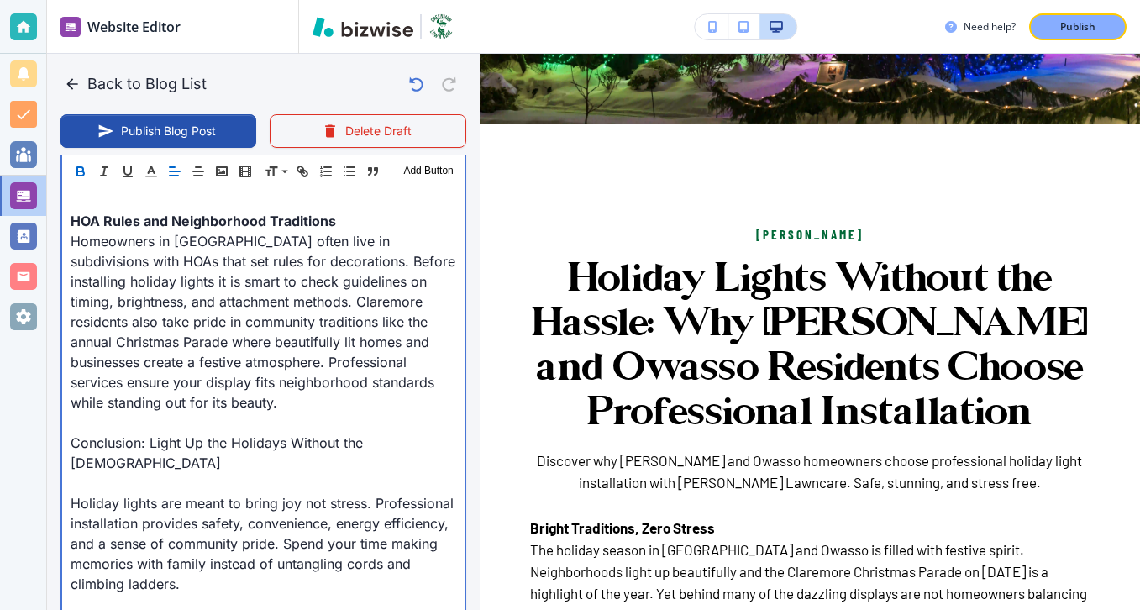
click at [143, 433] on p "Conclusion: Light Up the Holidays Without the Hassle" at bounding box center [264, 453] width 386 height 40
click at [143, 473] on p at bounding box center [264, 483] width 386 height 20
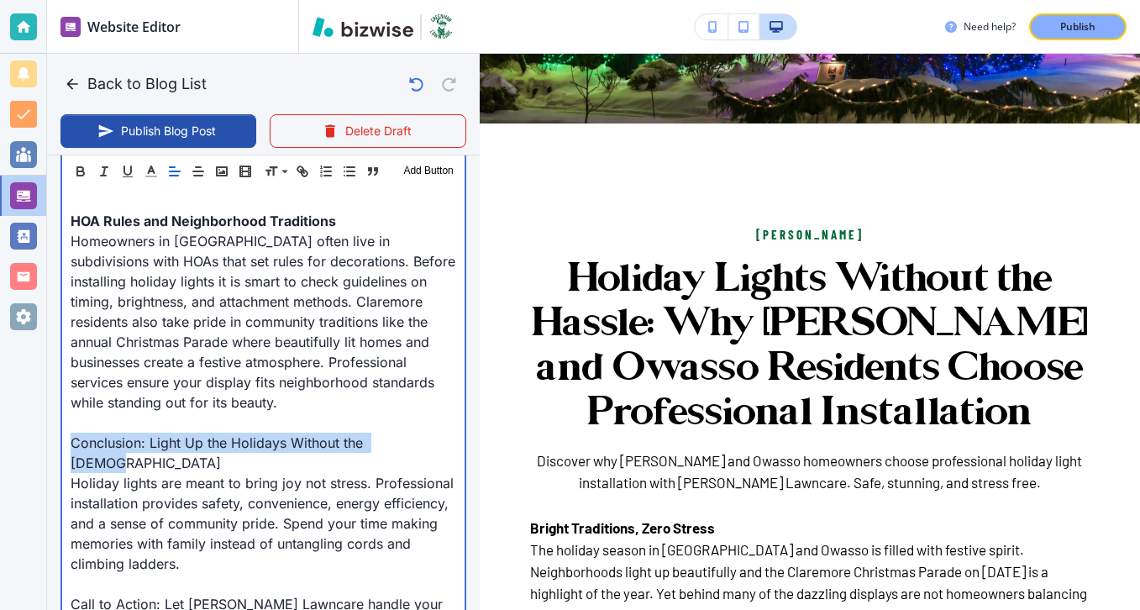
drag, startPoint x: 411, startPoint y: 403, endPoint x: 60, endPoint y: 395, distance: 351.2
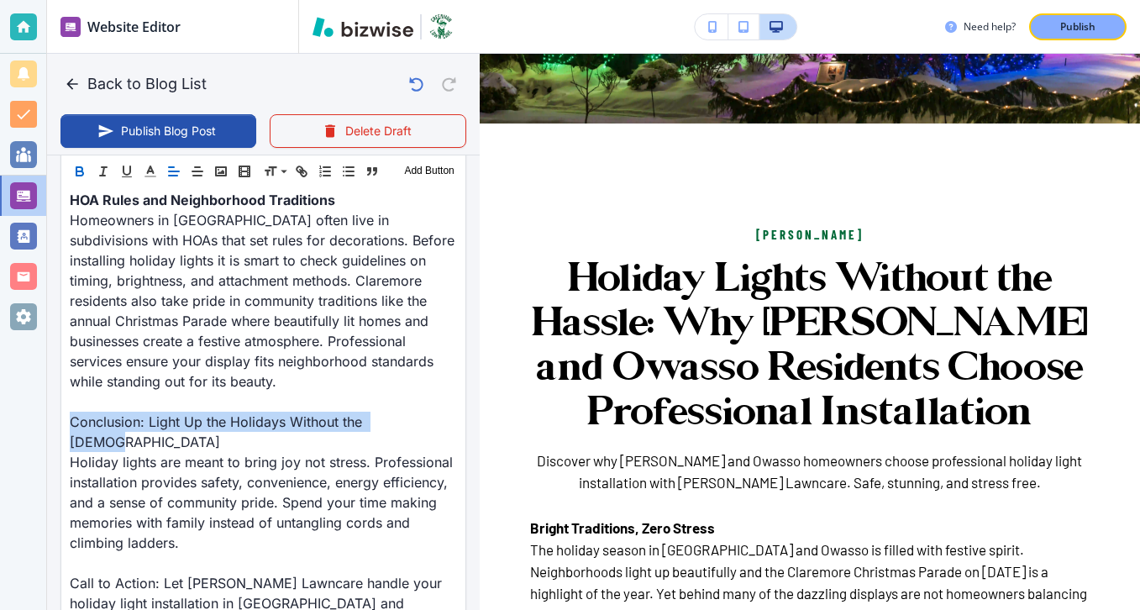
click at [91, 175] on div "Header 1 Header 2 Header 3 Body Text Add Button" at bounding box center [263, 172] width 404 height 34
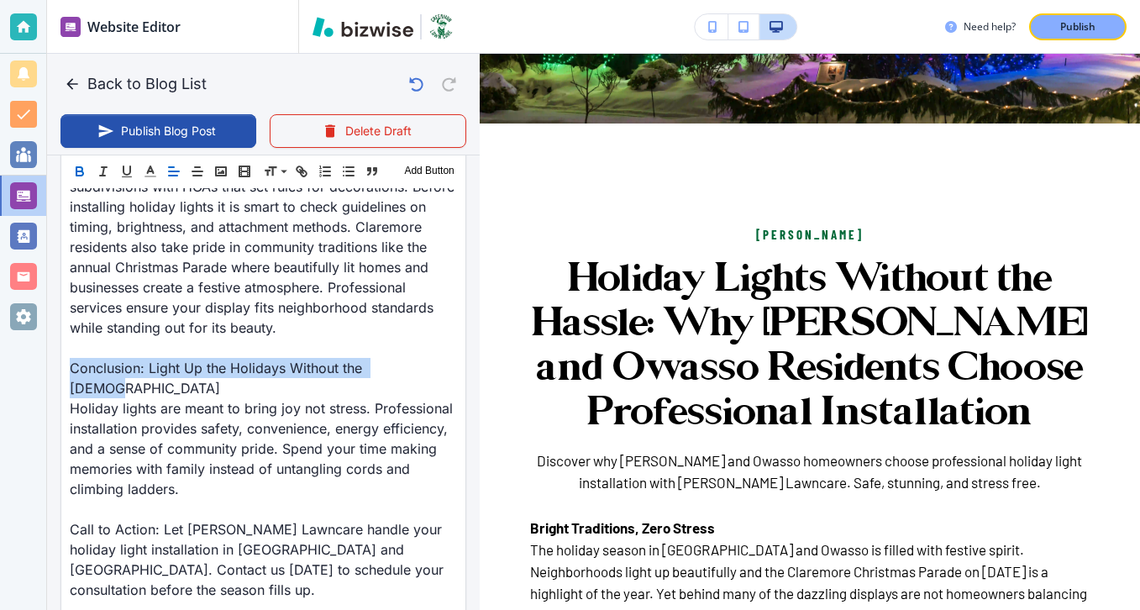
scroll to position [1625, 0]
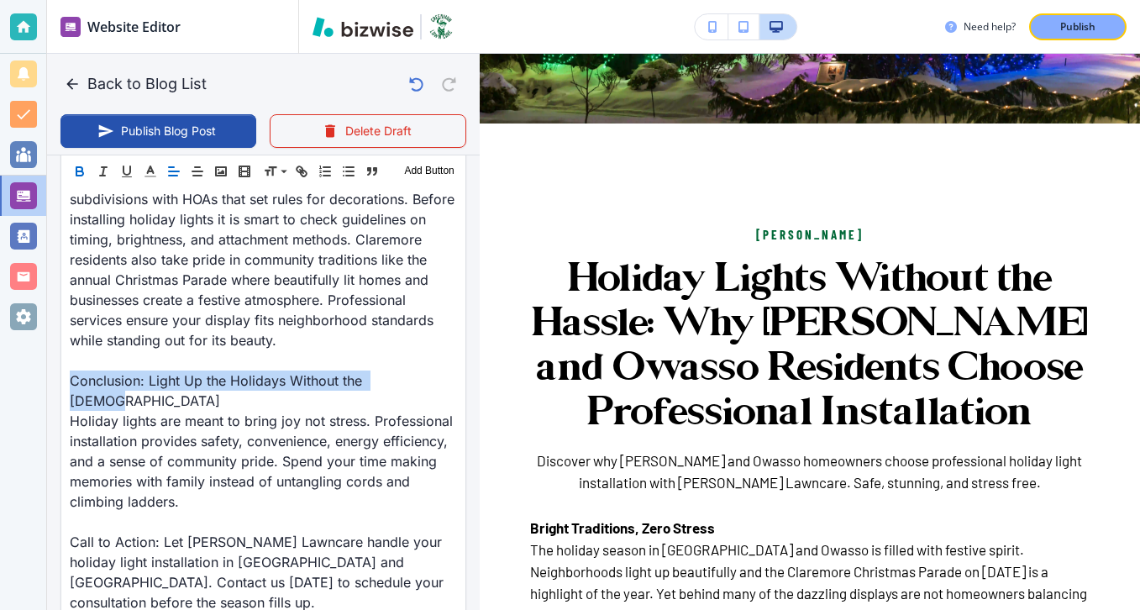
click at [79, 176] on icon "button" at bounding box center [79, 171] width 15 height 15
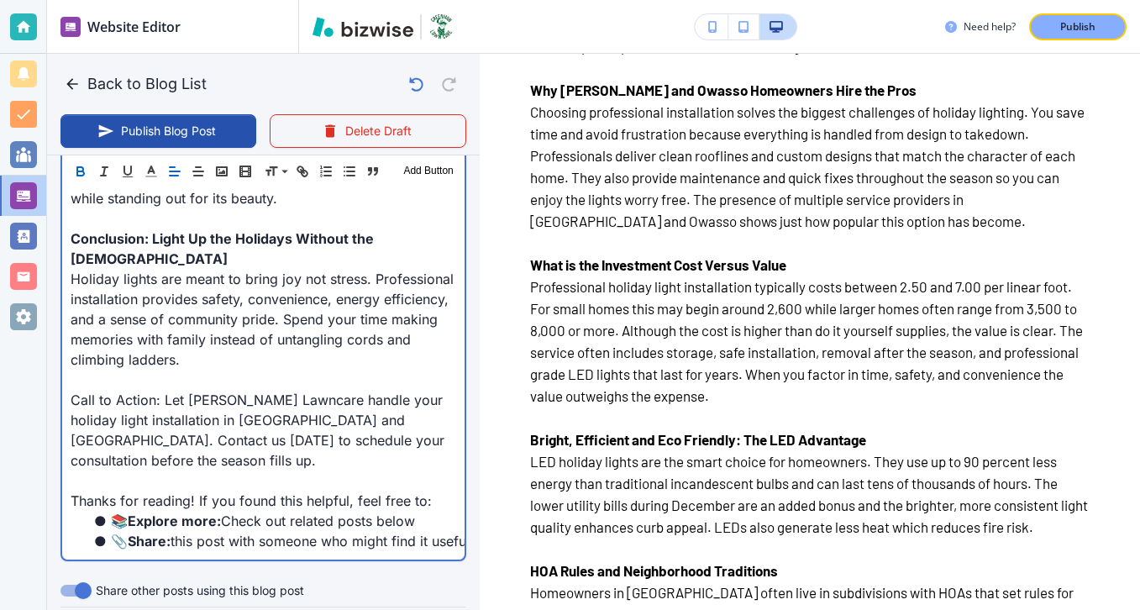
scroll to position [748, 0]
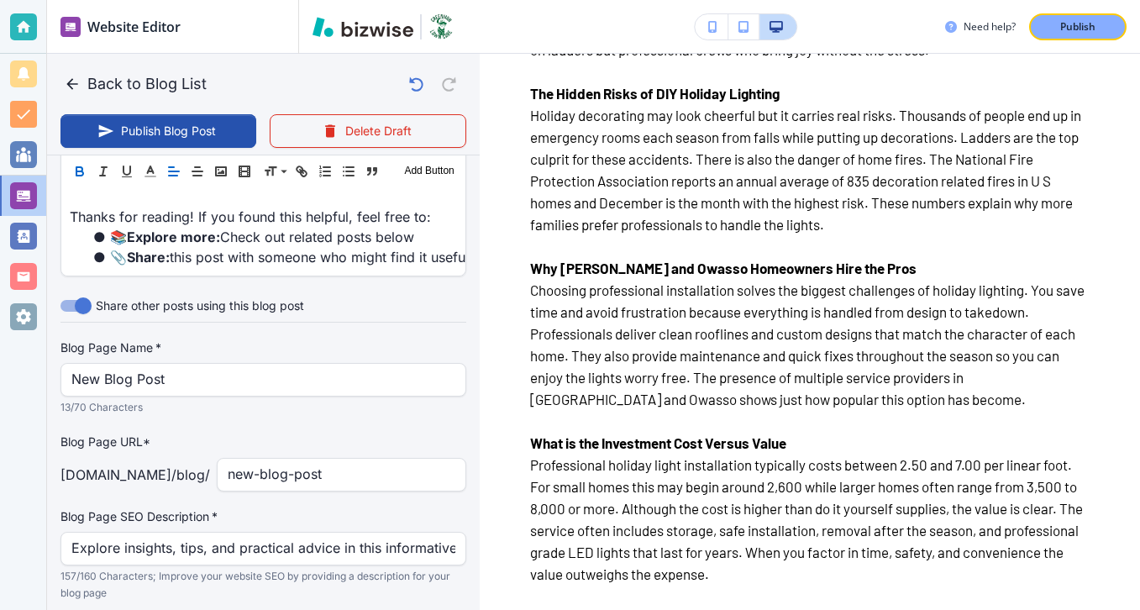
click at [316, 339] on div "Blog Page Name   * New Blog Post Blog Page Name   * 13/70 Characters" at bounding box center [263, 377] width 406 height 76
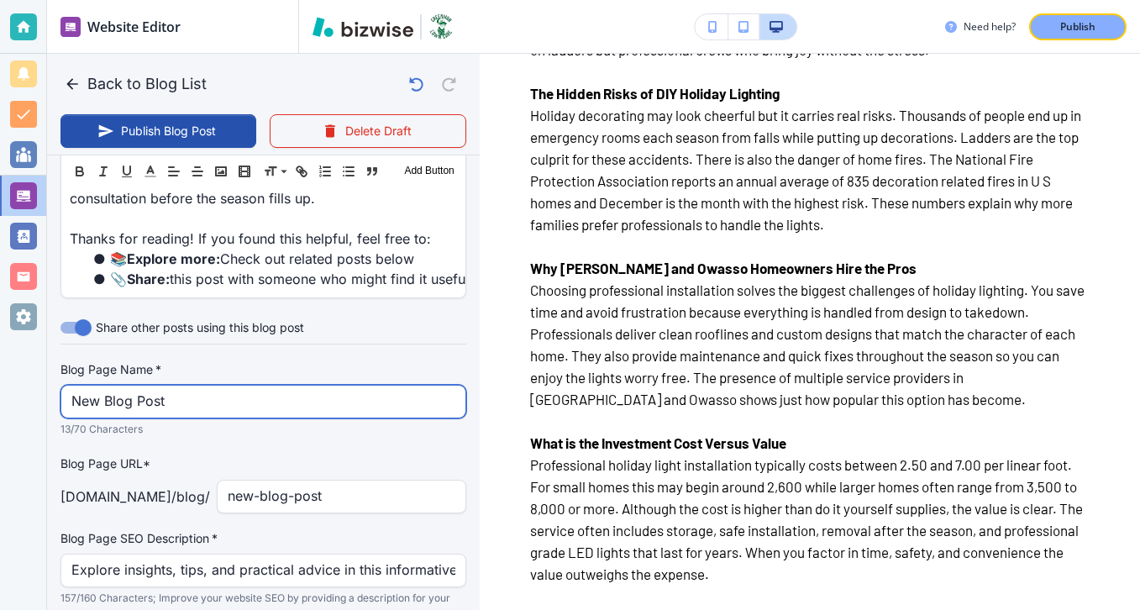
click at [325, 386] on input "New Blog Post" at bounding box center [263, 402] width 384 height 32
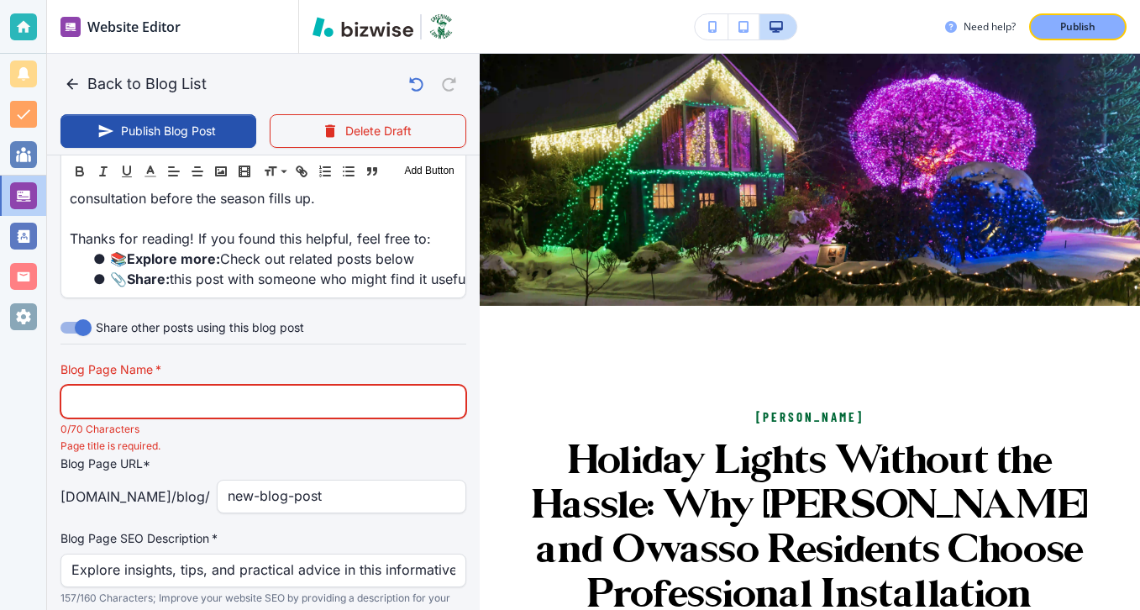
scroll to position [238, 0]
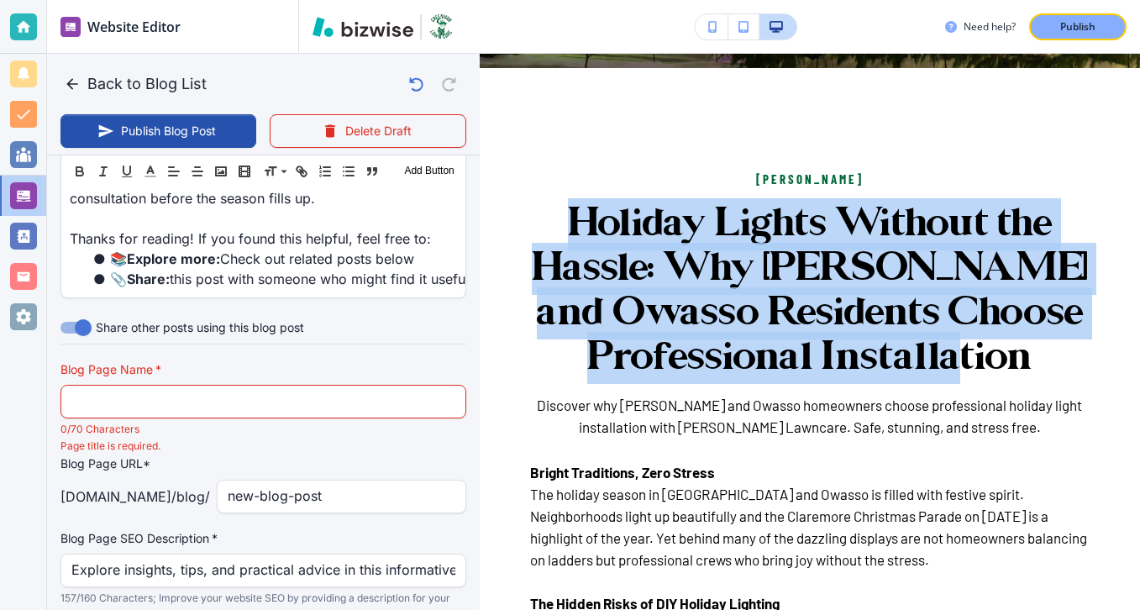
drag, startPoint x: 1030, startPoint y: 356, endPoint x: 554, endPoint y: 220, distance: 494.6
click at [554, 220] on h3 "Holiday Lights Without the Hassle: Why Claremore and Owasso Residents Choose Pr…" at bounding box center [809, 291] width 559 height 178
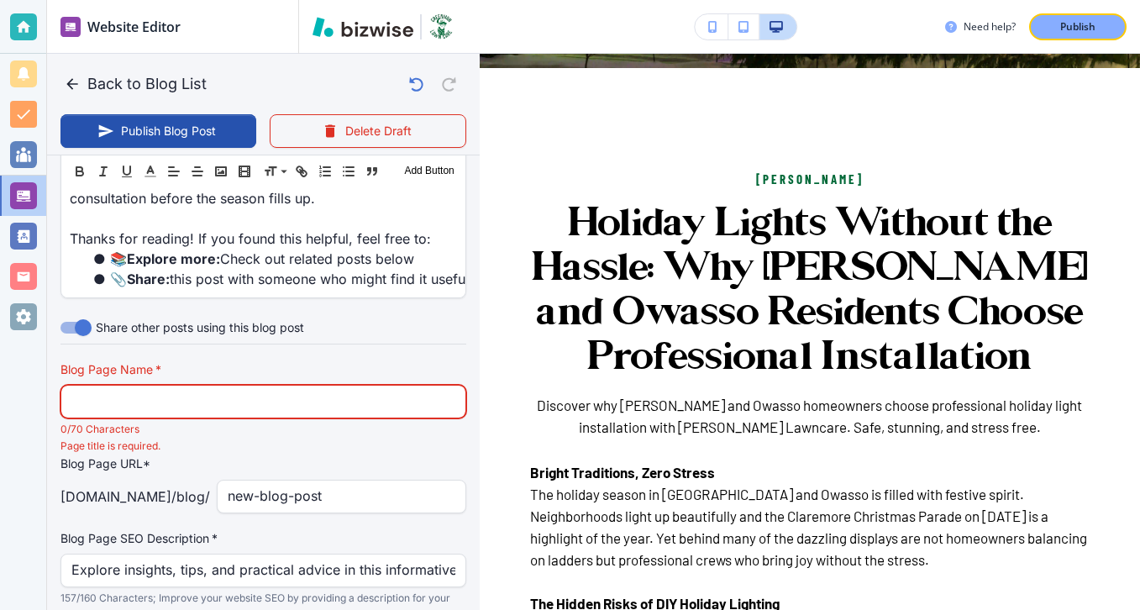
click at [334, 386] on input "text" at bounding box center [263, 402] width 384 height 32
paste input "ntroduction: Bright Traditions, Zero Stress The holiday season in Cla"
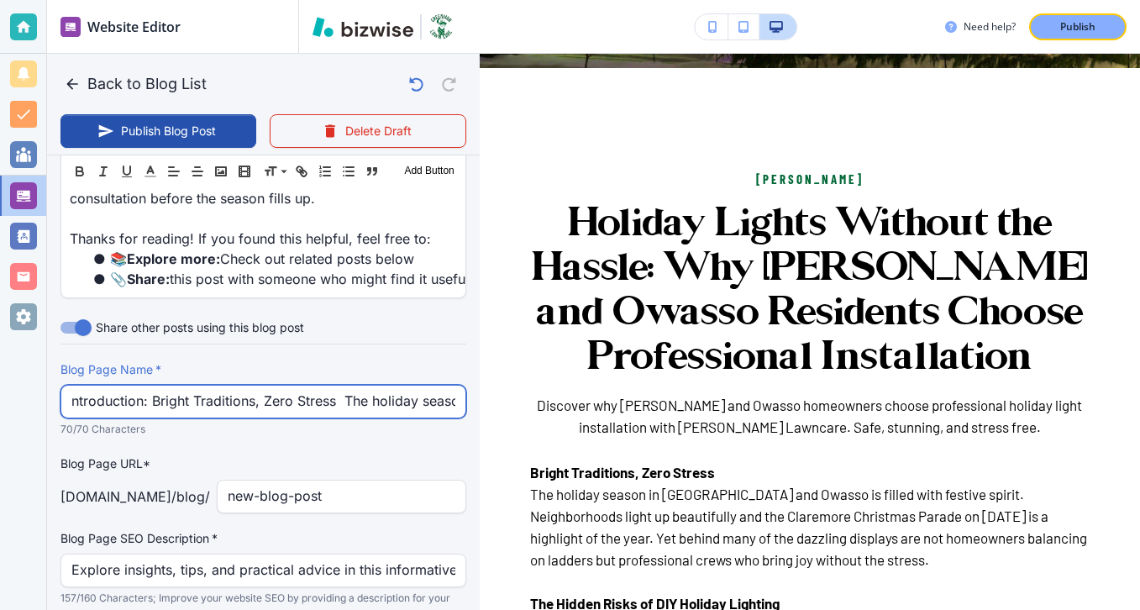
scroll to position [0, 51]
type input "ntroduction: Bright Traditions, Zero Stress The holiday season in Cla"
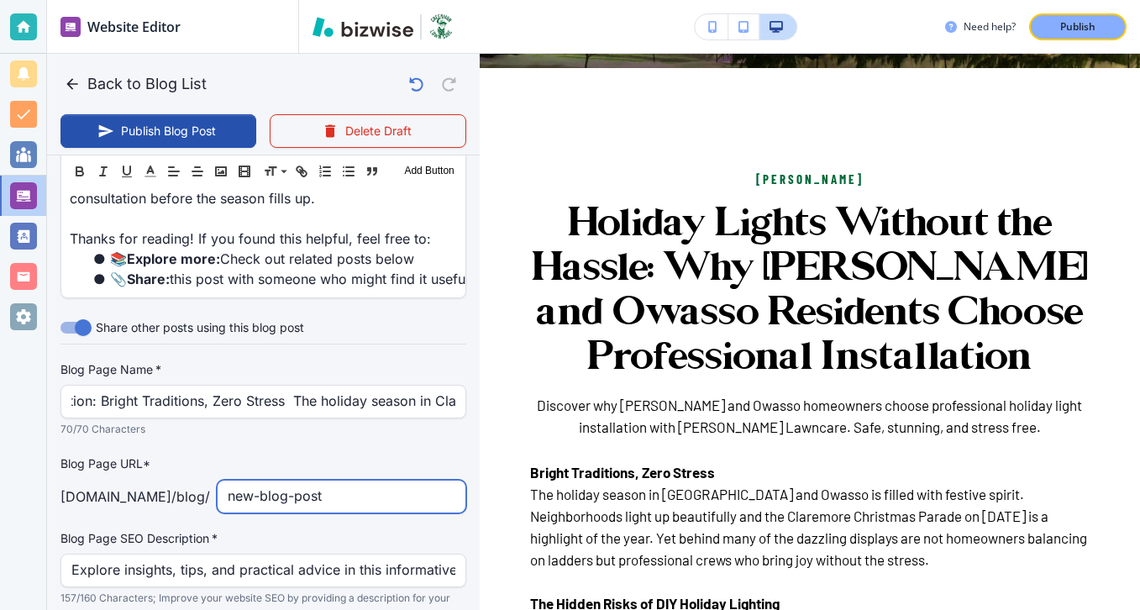
click at [349, 481] on input "new-blog-post" at bounding box center [342, 497] width 228 height 32
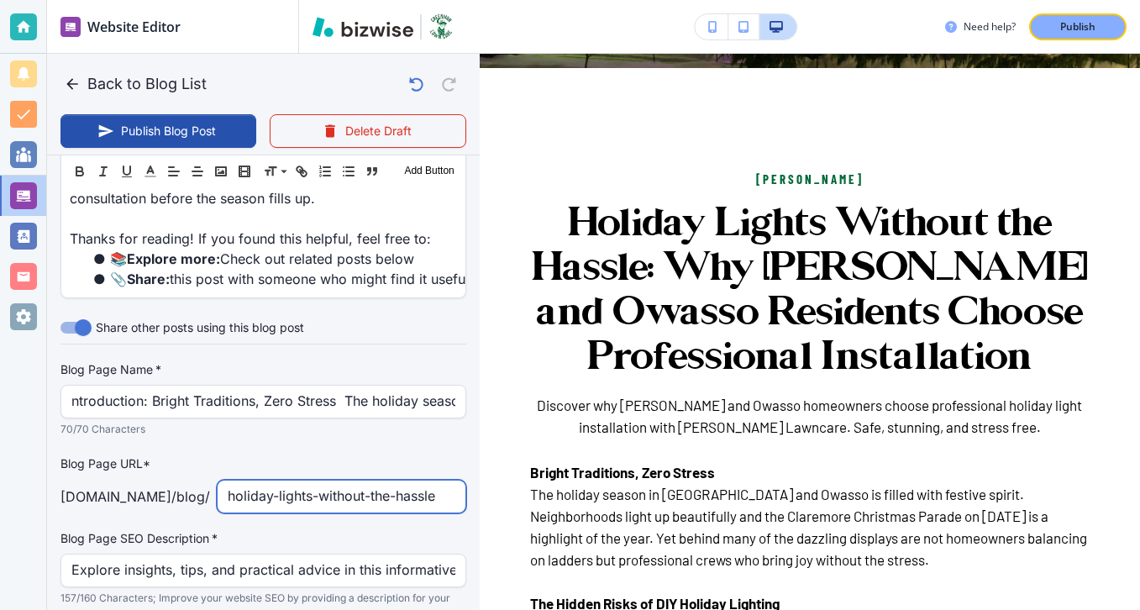
scroll to position [0, 18]
type input "holiday-lights-without-the-hassle-why-clarem"
type input "Sep 29, 2025 03:55 PM"
type input "holiday-lights-without-the-hassle-why-claremore-and-owasso-residents-choose-pro…"
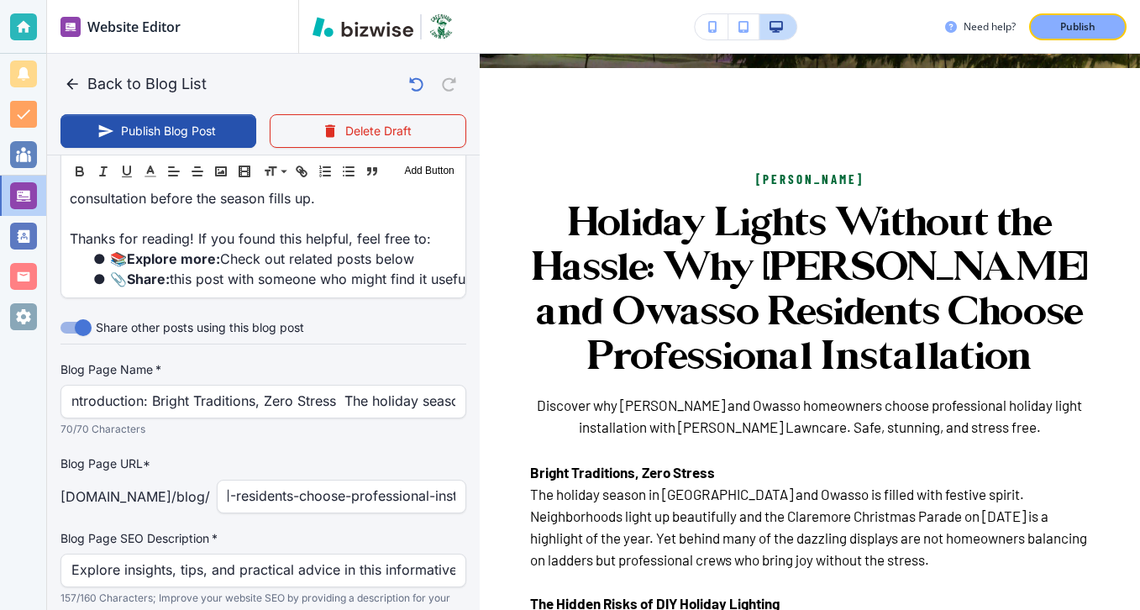
scroll to position [0, 0]
click at [281, 530] on div "Blog Page SEO Description   * Explore insights, tips, and practical advice in t…" at bounding box center [263, 576] width 406 height 93
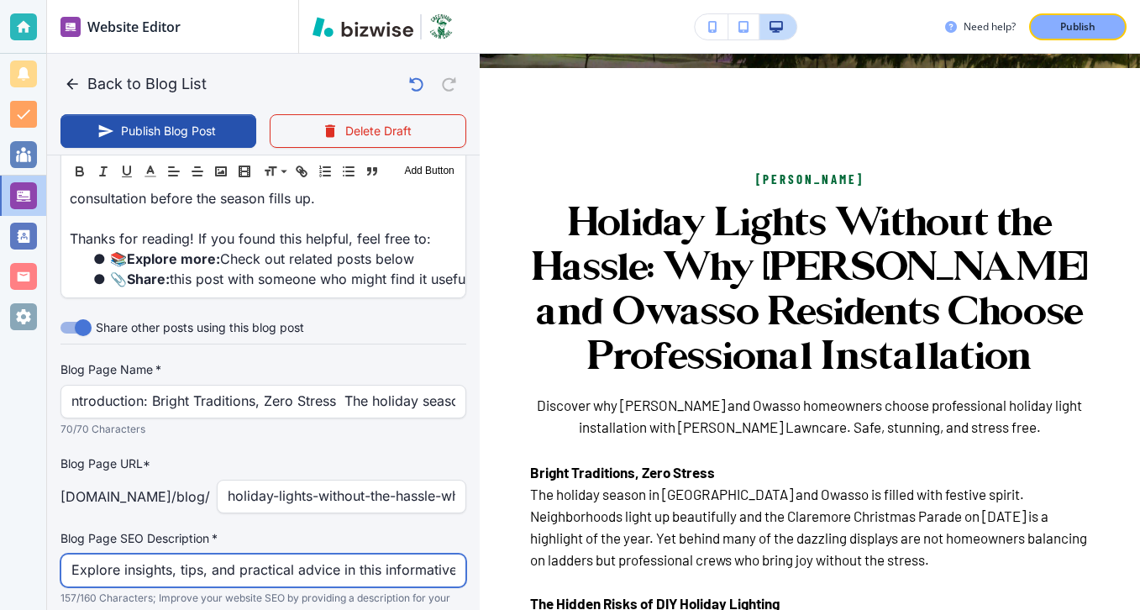
click at [281, 554] on input "Explore insights, tips, and practical advice in this informative blog post. Dis…" at bounding box center [263, 570] width 384 height 32
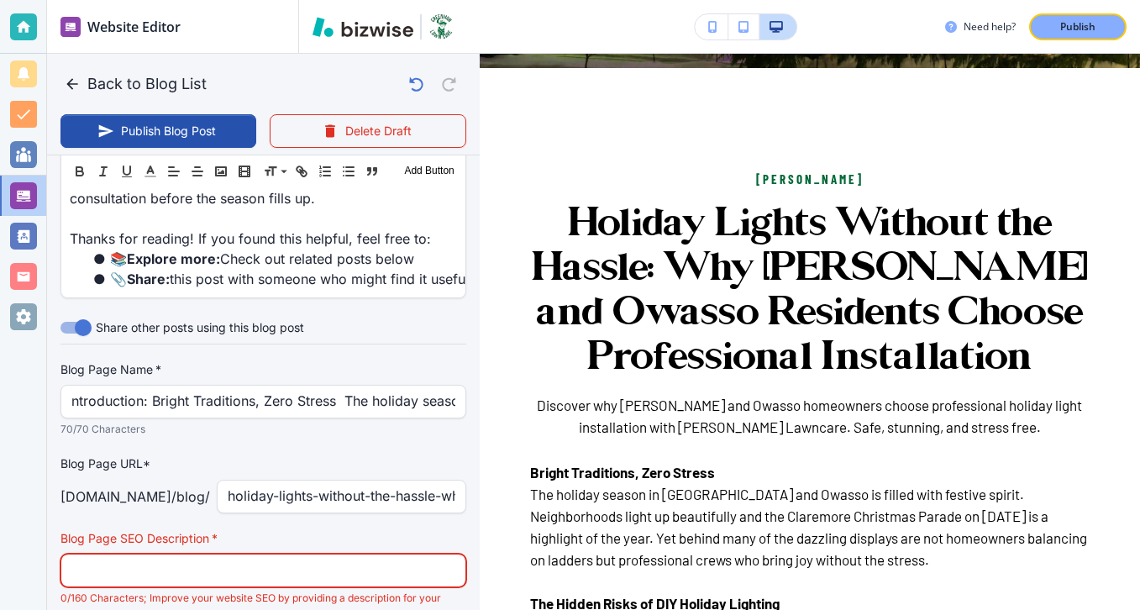
paste input "Discover why Claremore and Owasso homeowners choose professional holiday light …"
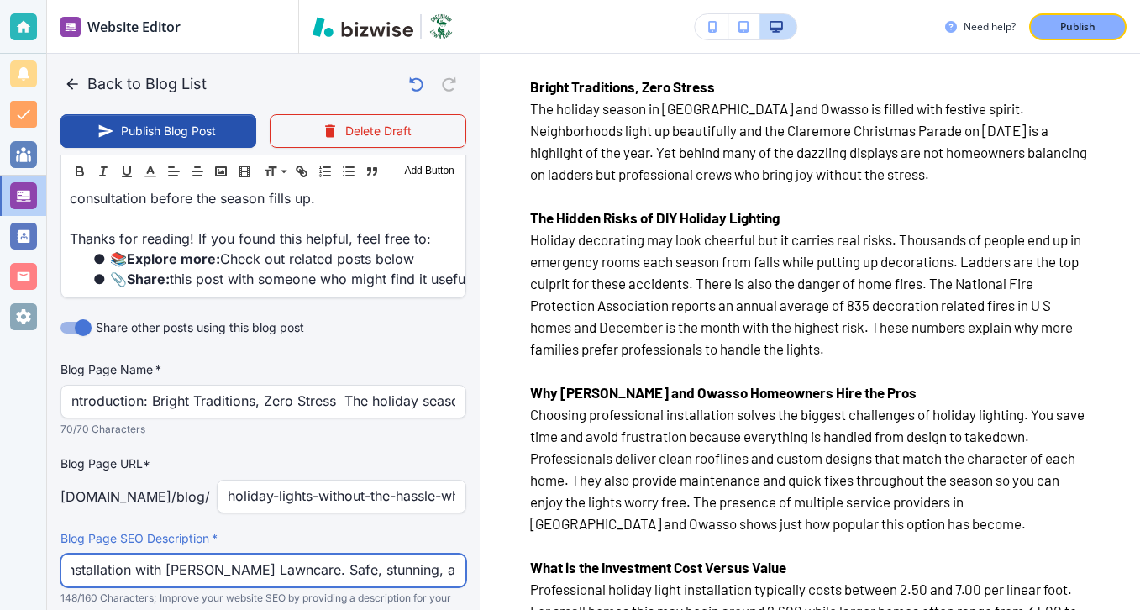
scroll to position [761, 0]
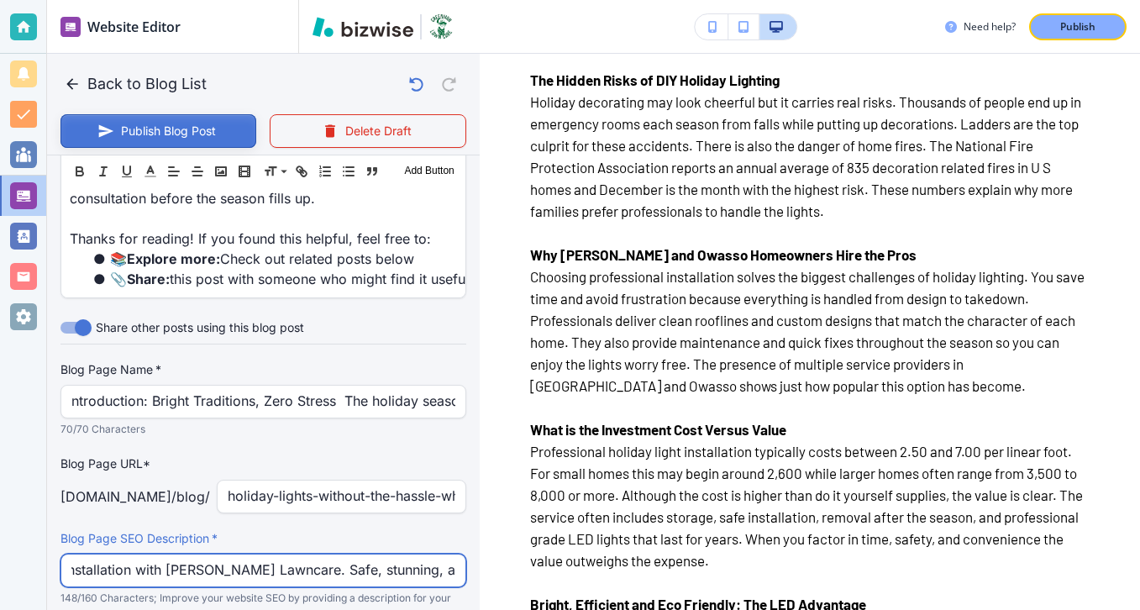
type input "Discover why Claremore and Owasso homeowners choose professional holiday light …"
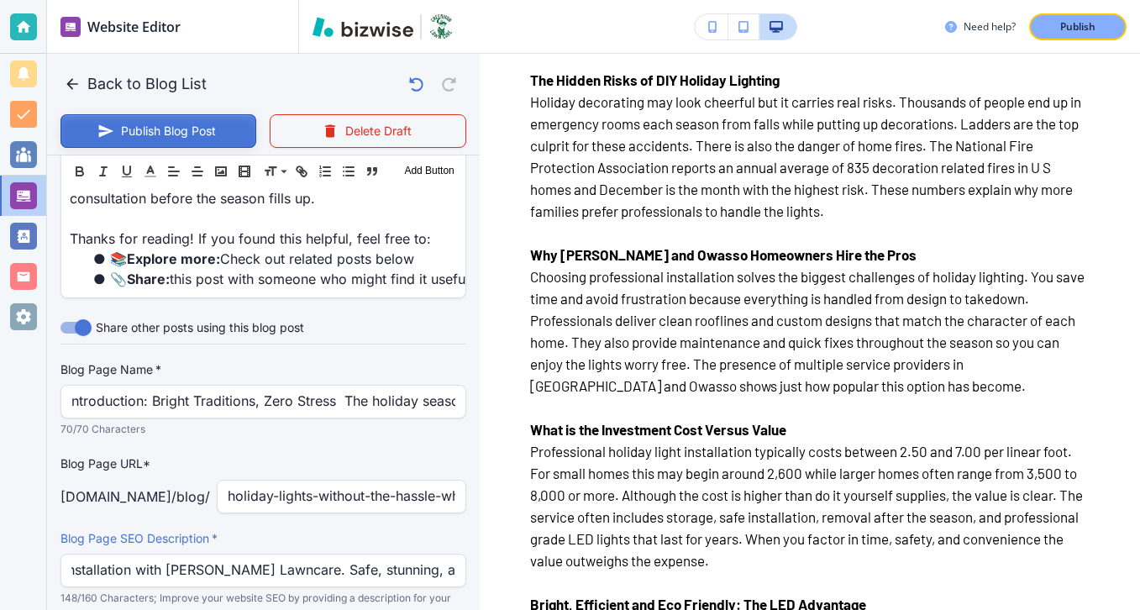
click at [151, 130] on button "Publish Blog Post" at bounding box center [158, 131] width 196 height 34
type input "Sep 29, 2025 03:56 PM"
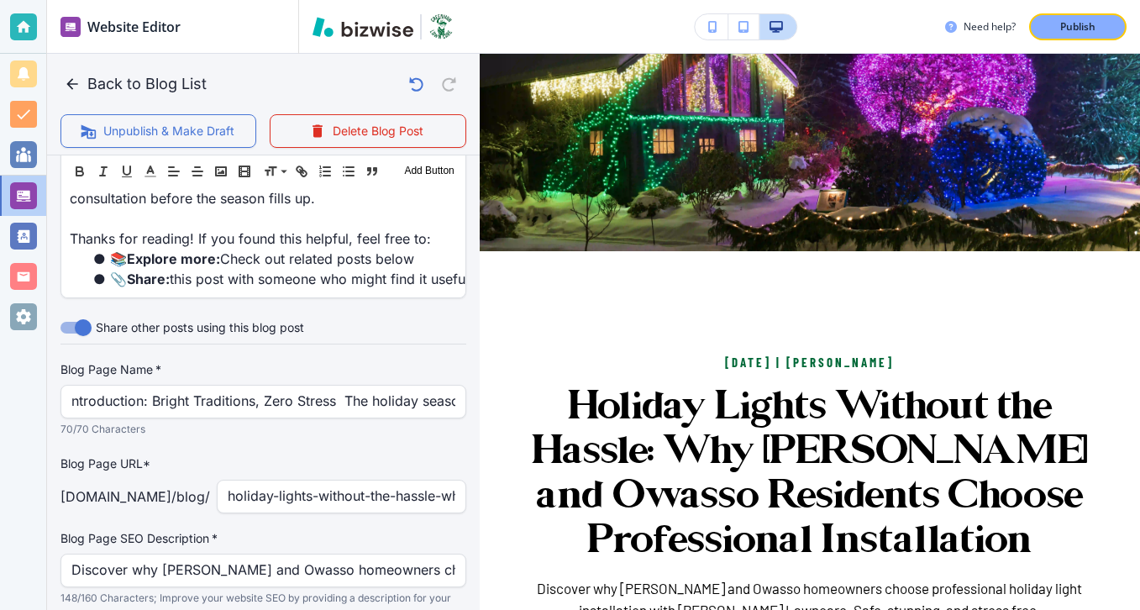
scroll to position [0, 0]
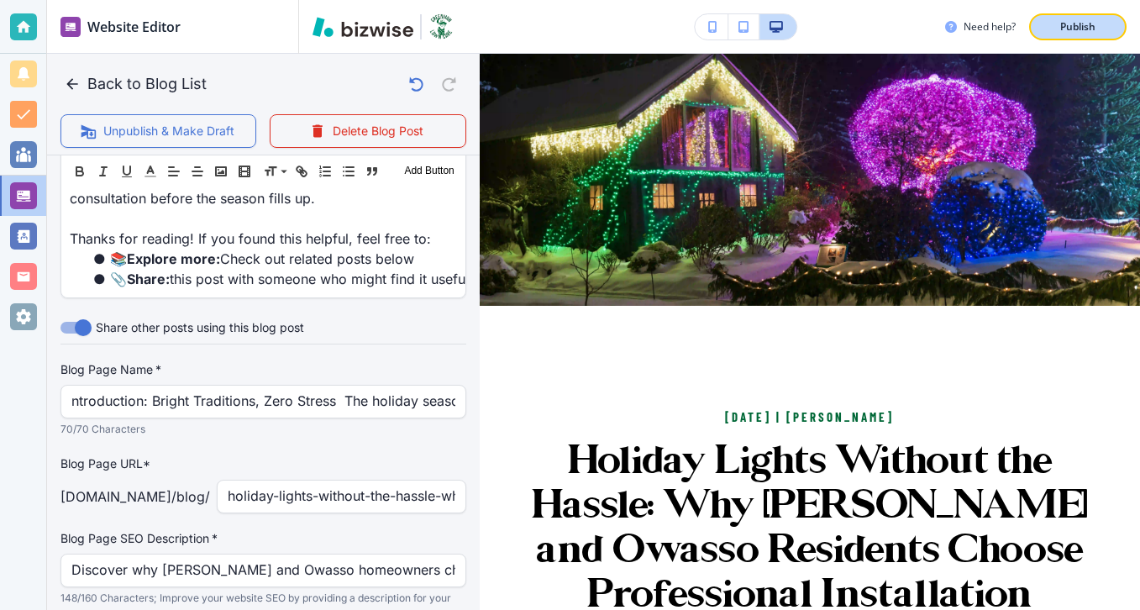
click at [1086, 31] on p "Publish" at bounding box center [1077, 26] width 35 height 15
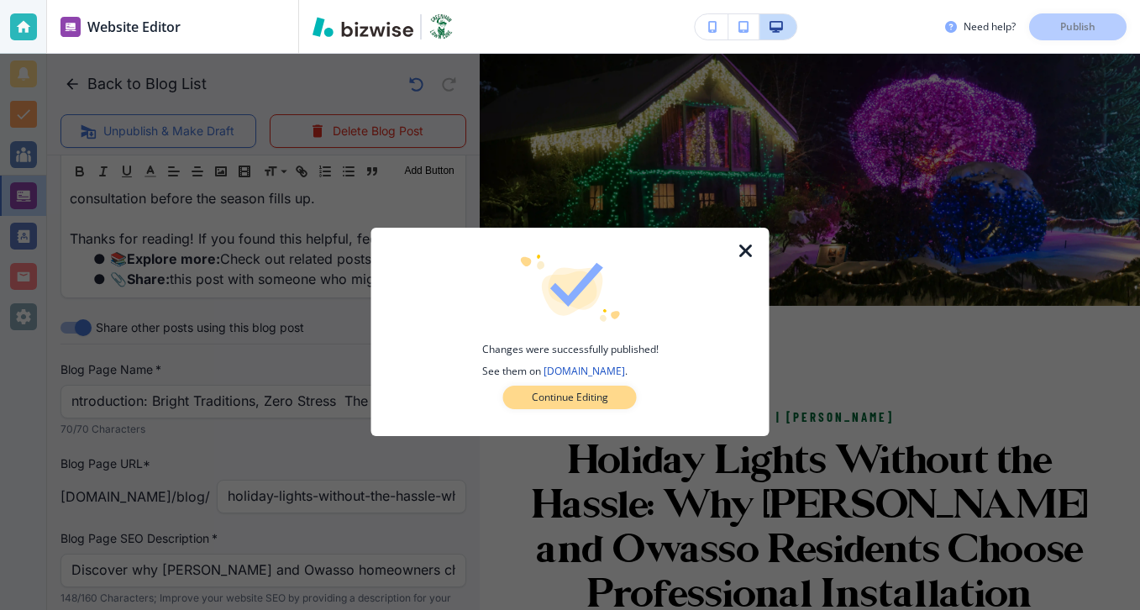
click at [615, 404] on button "Continue Editing" at bounding box center [570, 398] width 134 height 24
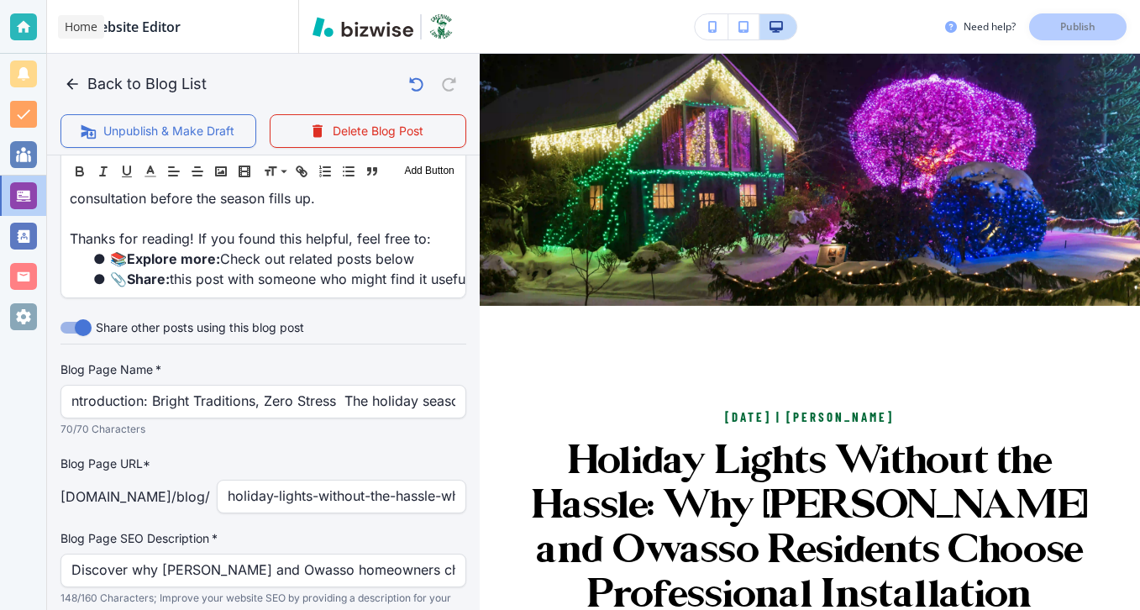
click at [24, 22] on div at bounding box center [23, 26] width 27 height 27
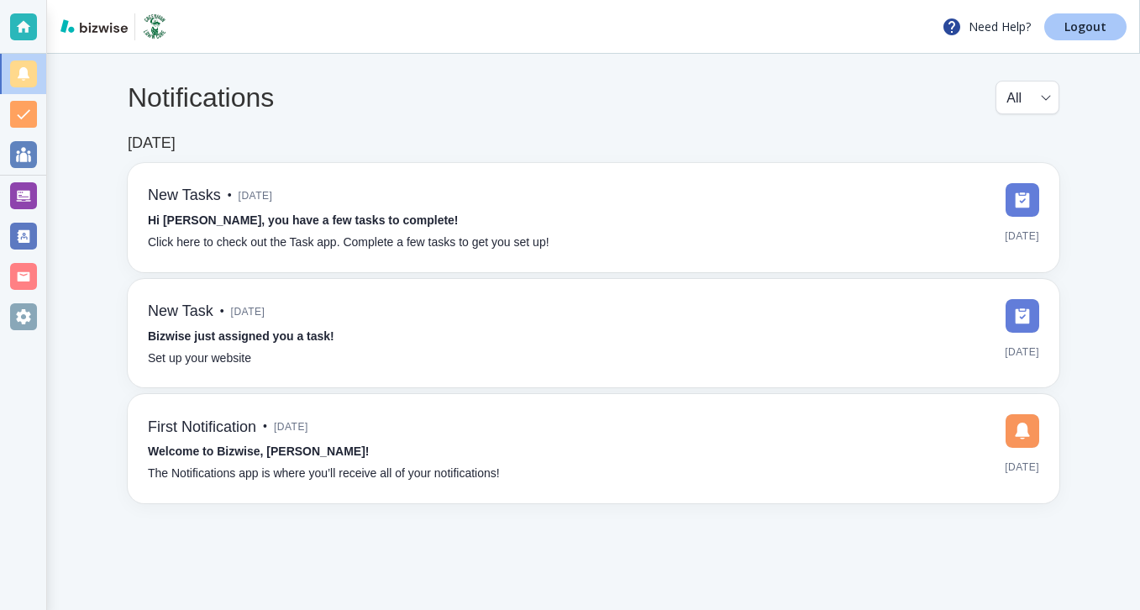
click at [1079, 36] on link "Logout" at bounding box center [1085, 26] width 82 height 27
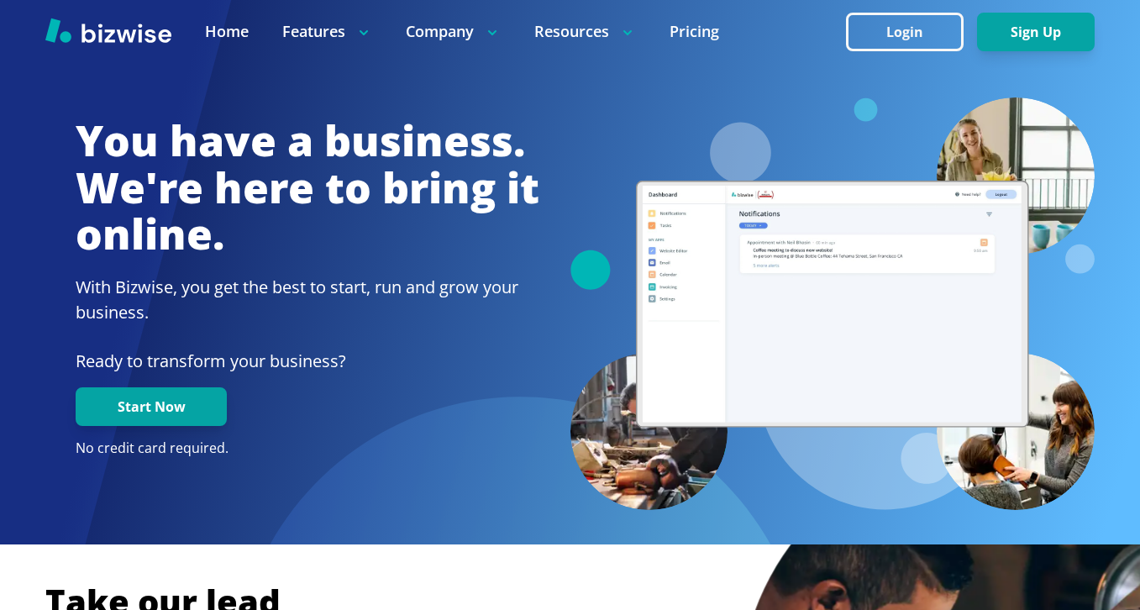
click at [869, 14] on button "Login" at bounding box center [905, 32] width 118 height 39
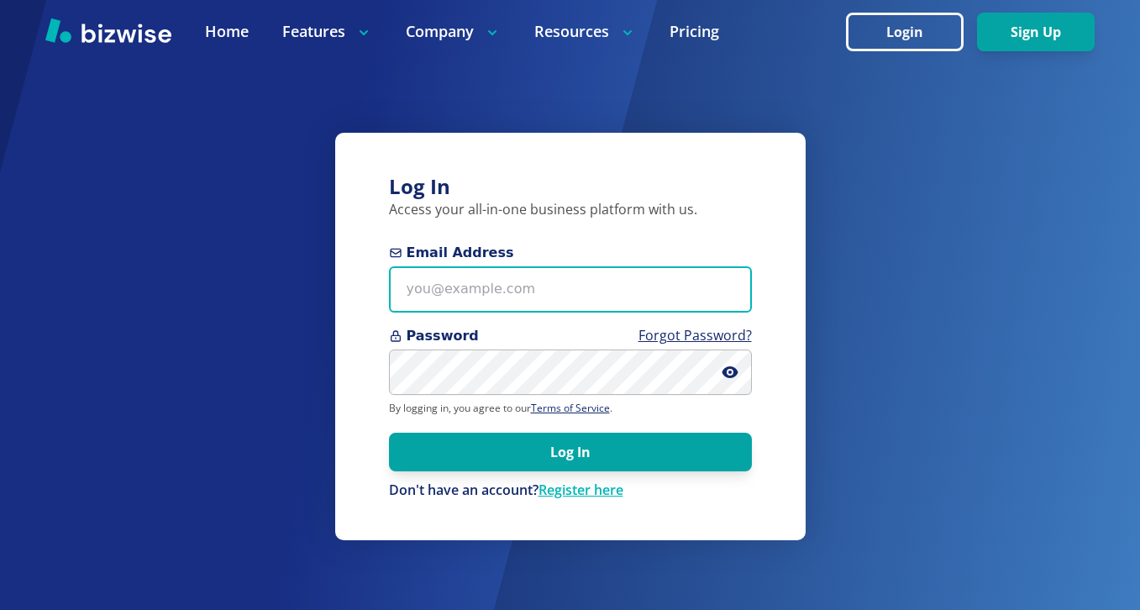
click at [467, 301] on input "Email Address" at bounding box center [570, 289] width 363 height 46
paste input "[EMAIL_ADDRESS][DOMAIN_NAME]"
type input "[EMAIL_ADDRESS][DOMAIN_NAME]"
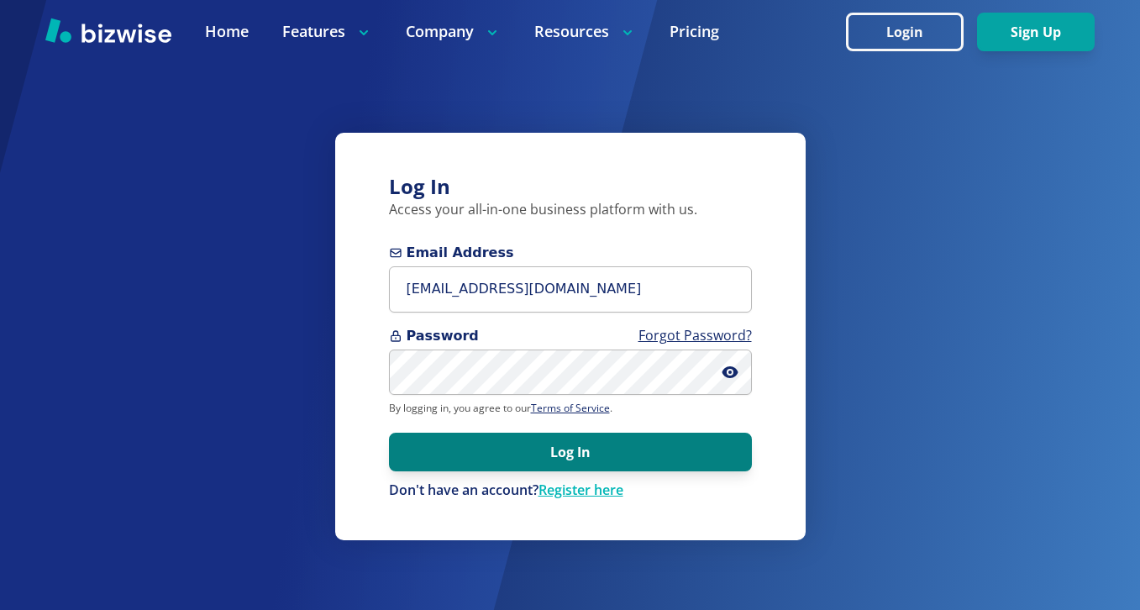
click at [611, 462] on button "Log In" at bounding box center [570, 452] width 363 height 39
